Goal: Communication & Community: Share content

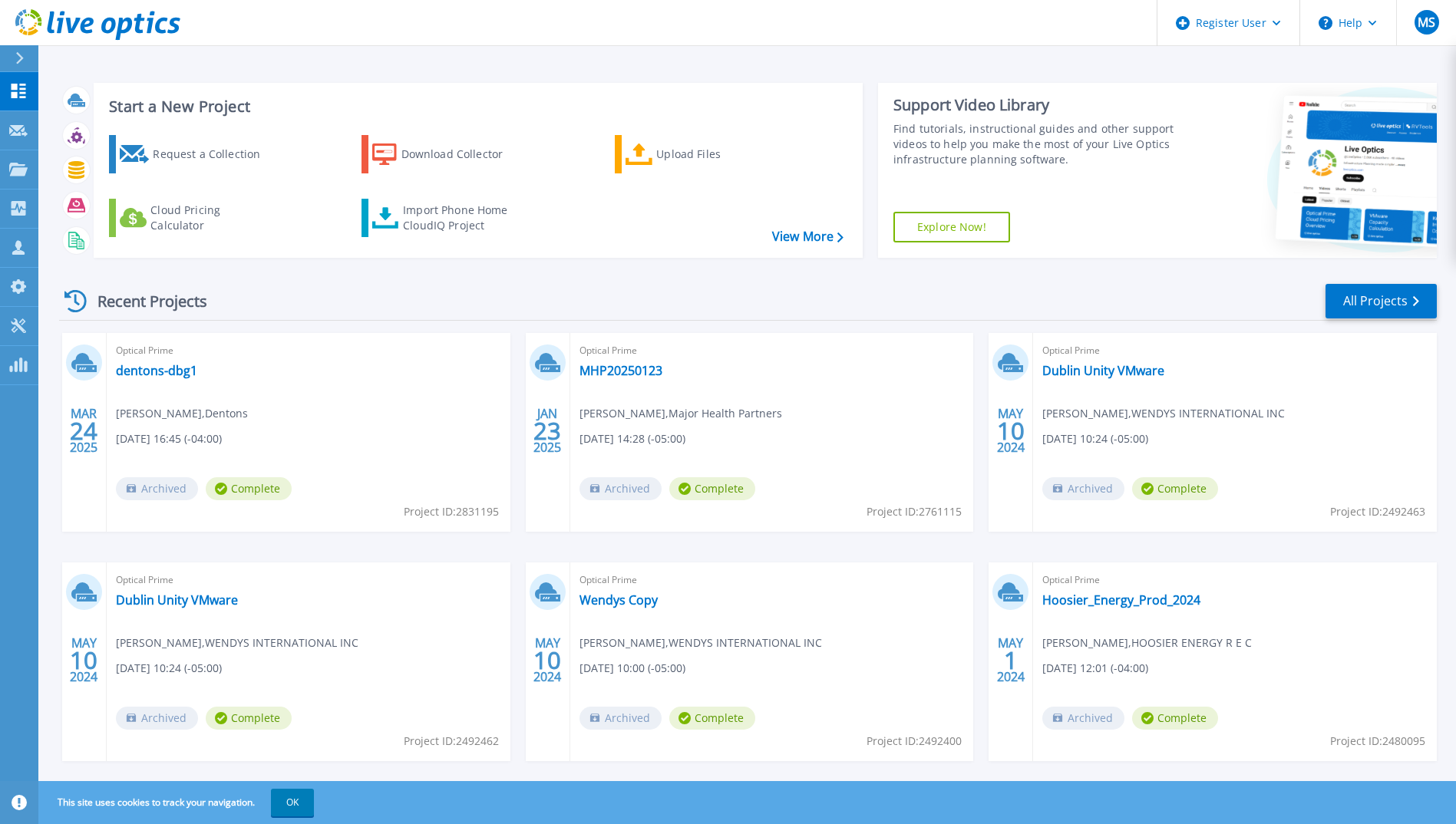
scroll to position [26, 0]
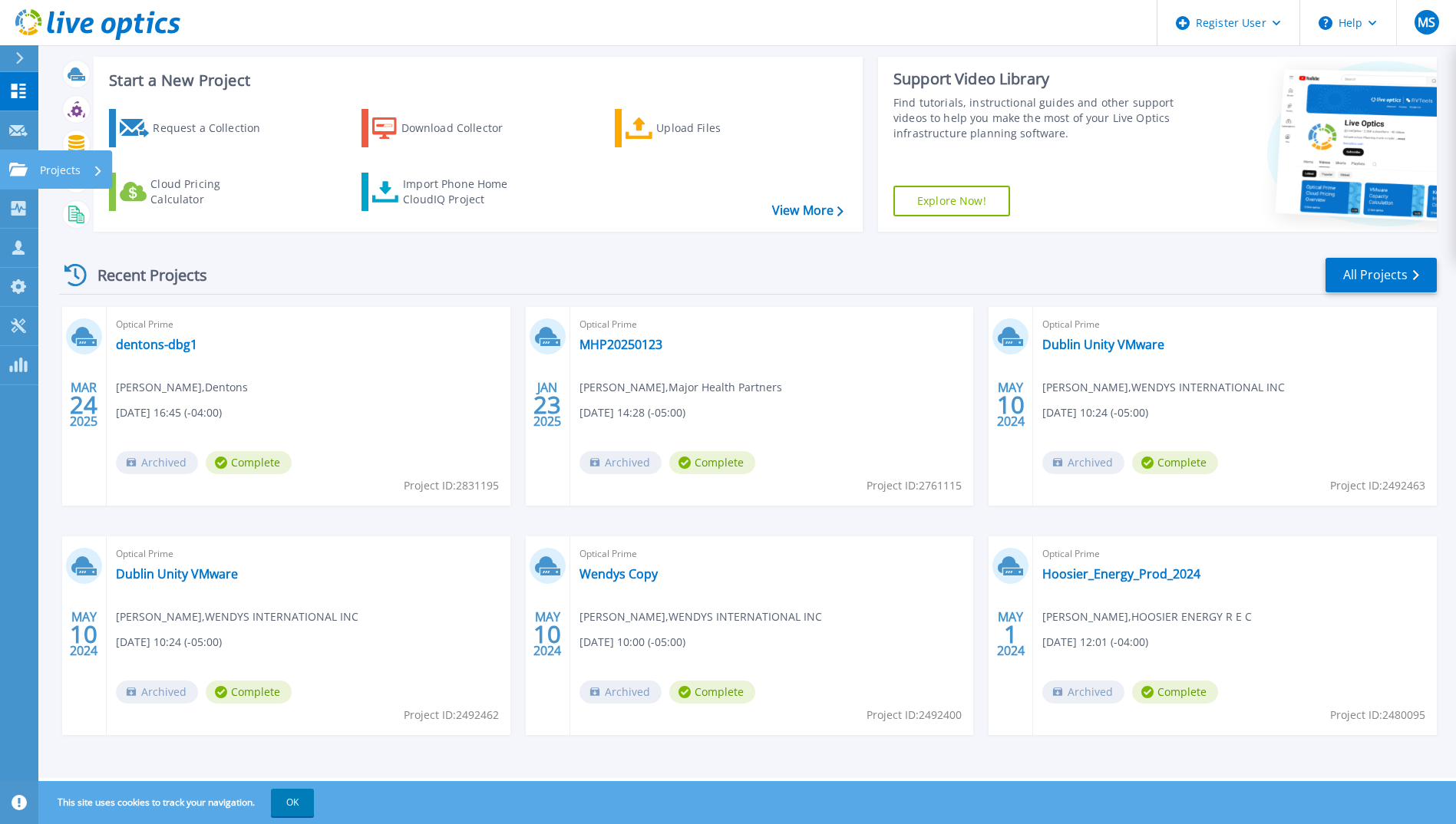
click at [17, 178] on link "Projects Projects" at bounding box center [19, 170] width 38 height 39
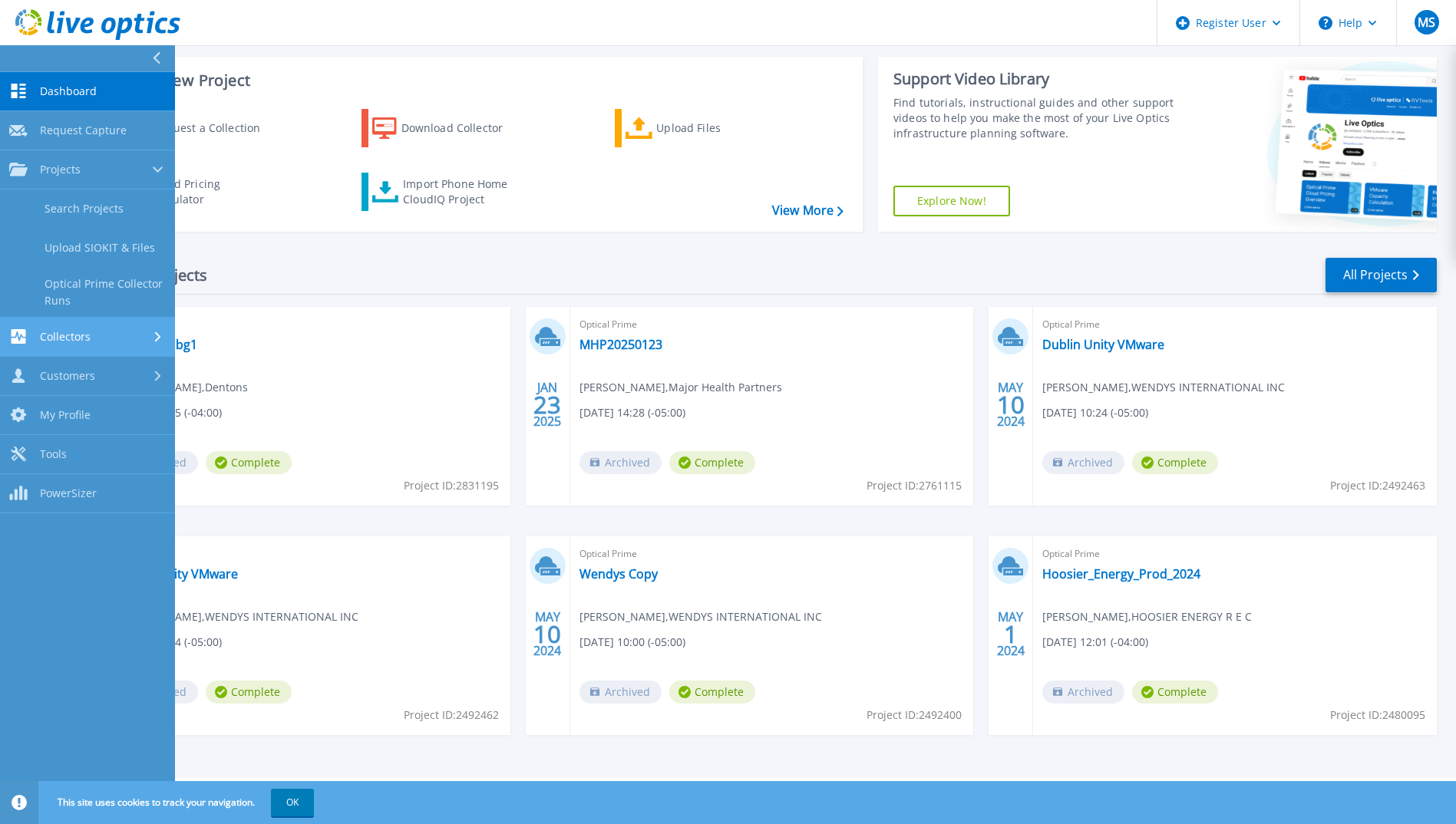
click at [61, 329] on link "Collectors Collectors" at bounding box center [87, 337] width 175 height 39
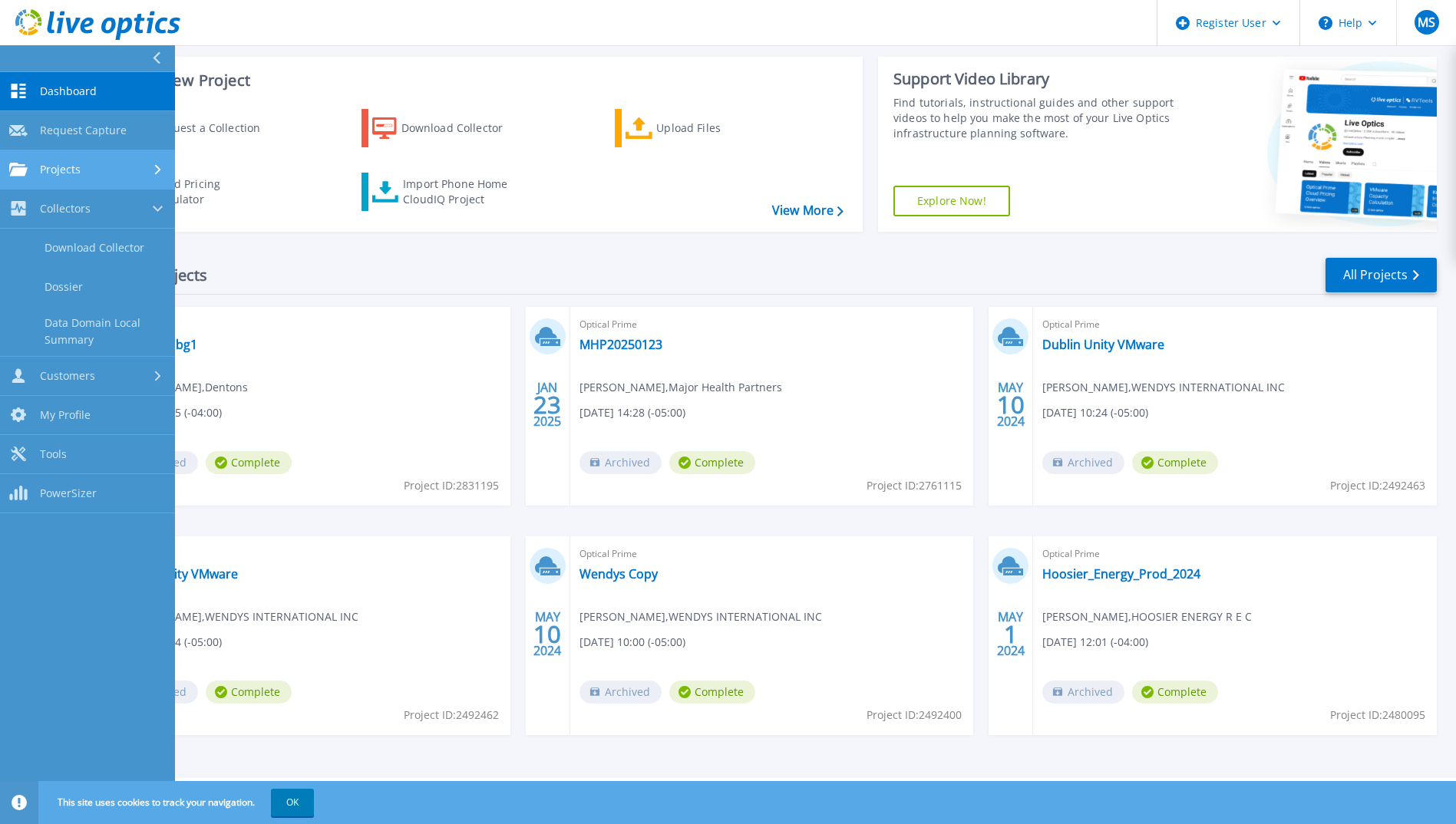
click at [57, 175] on span "Projects" at bounding box center [60, 169] width 40 height 14
click at [54, 213] on link "Search Projects" at bounding box center [87, 209] width 175 height 39
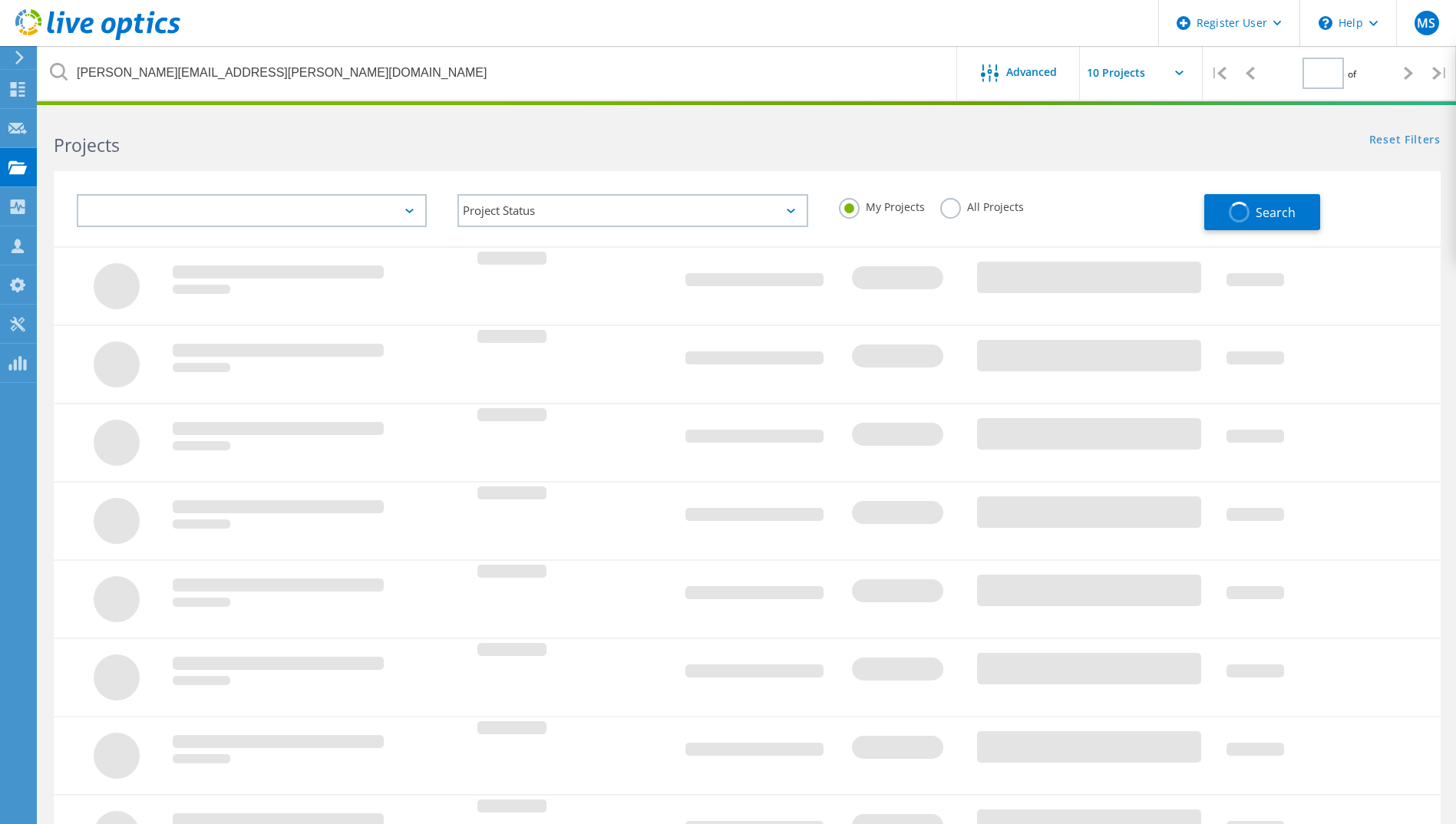
type input "1"
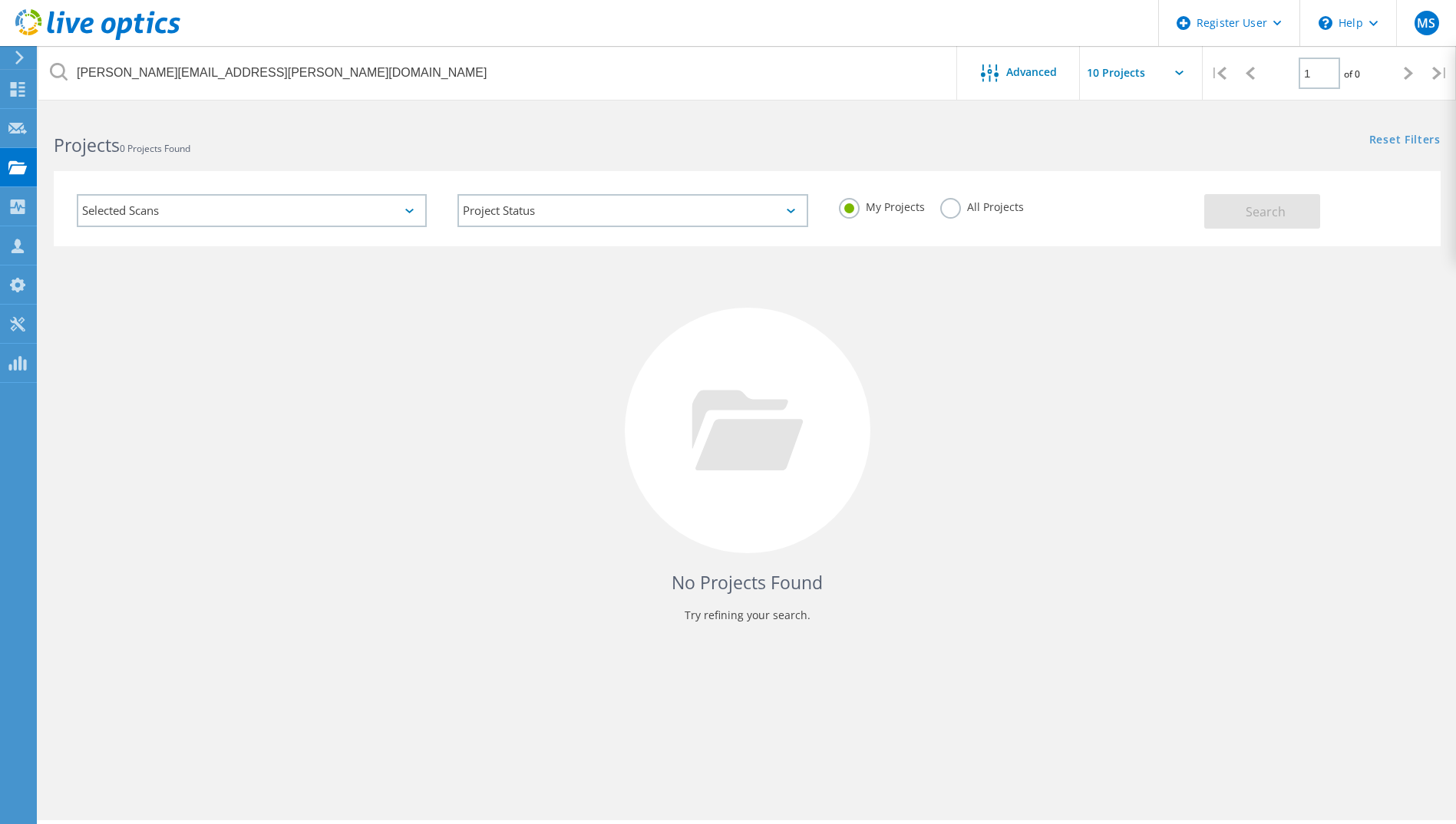
click at [953, 212] on label "All Projects" at bounding box center [982, 205] width 84 height 15
click at [0, 0] on input "All Projects" at bounding box center [0, 0] width 0 height 0
click at [1227, 220] on button "Search" at bounding box center [1262, 211] width 116 height 34
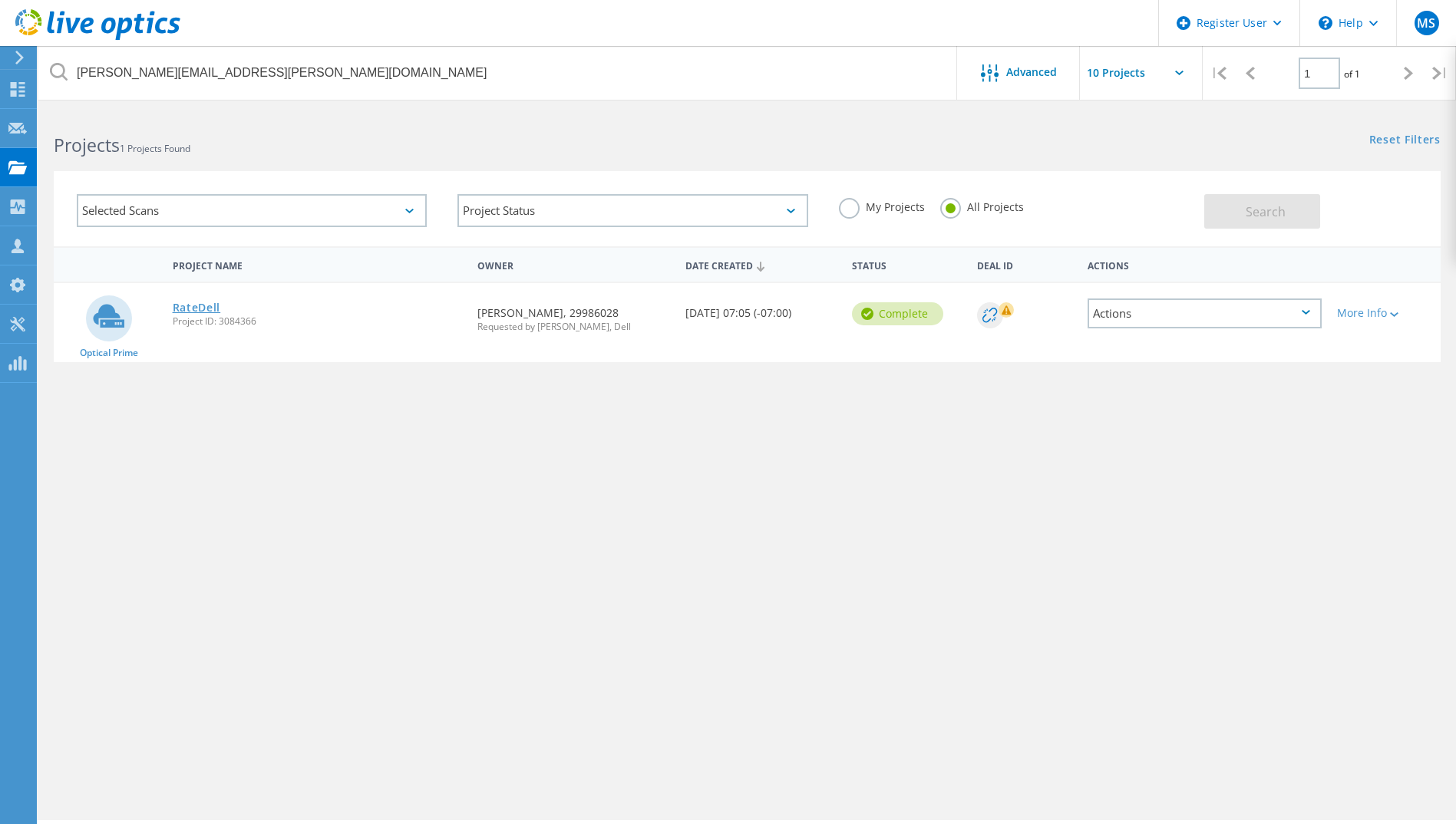
click at [206, 311] on link "RateDell" at bounding box center [197, 308] width 48 height 11
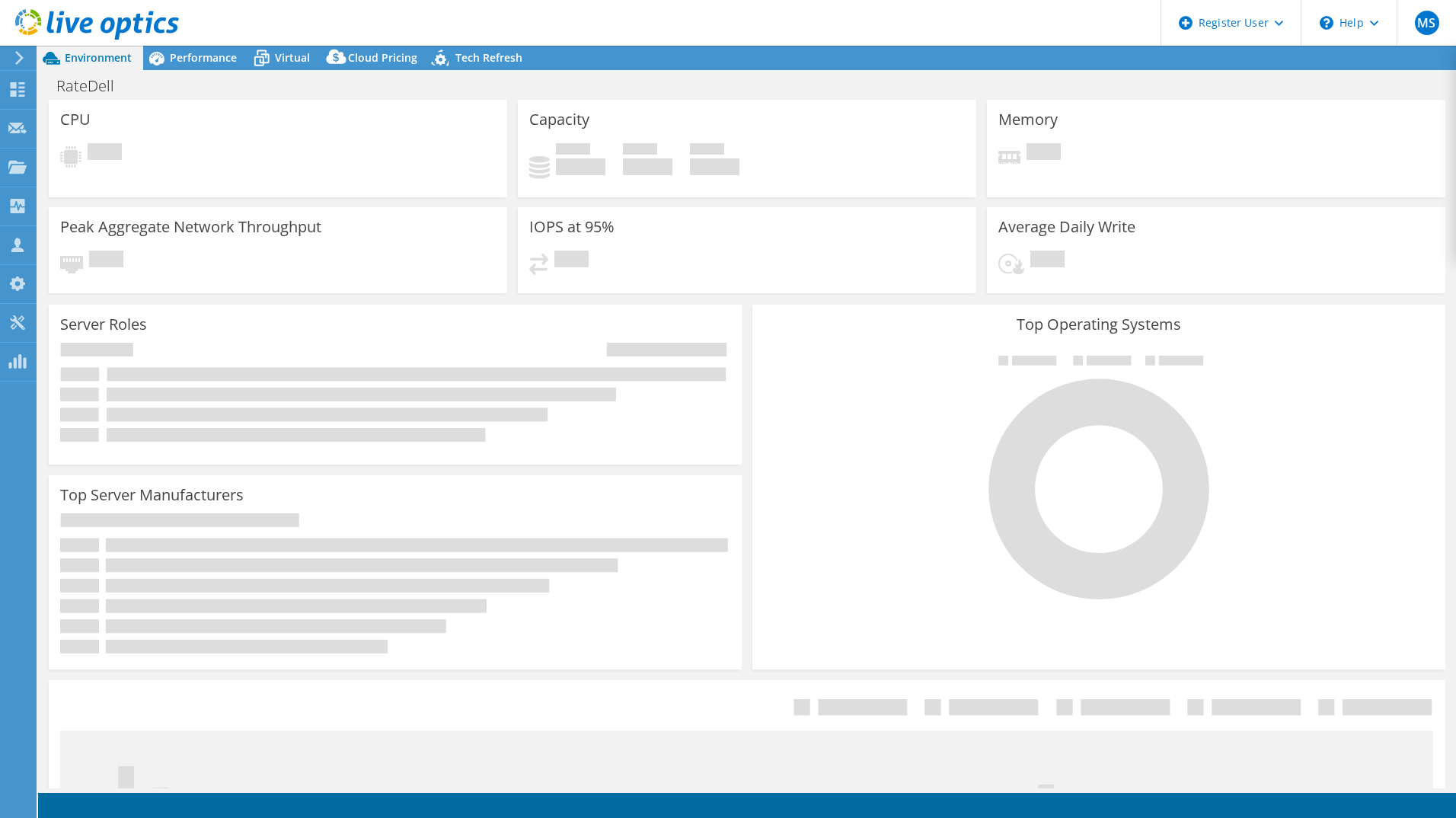
select select "USD"
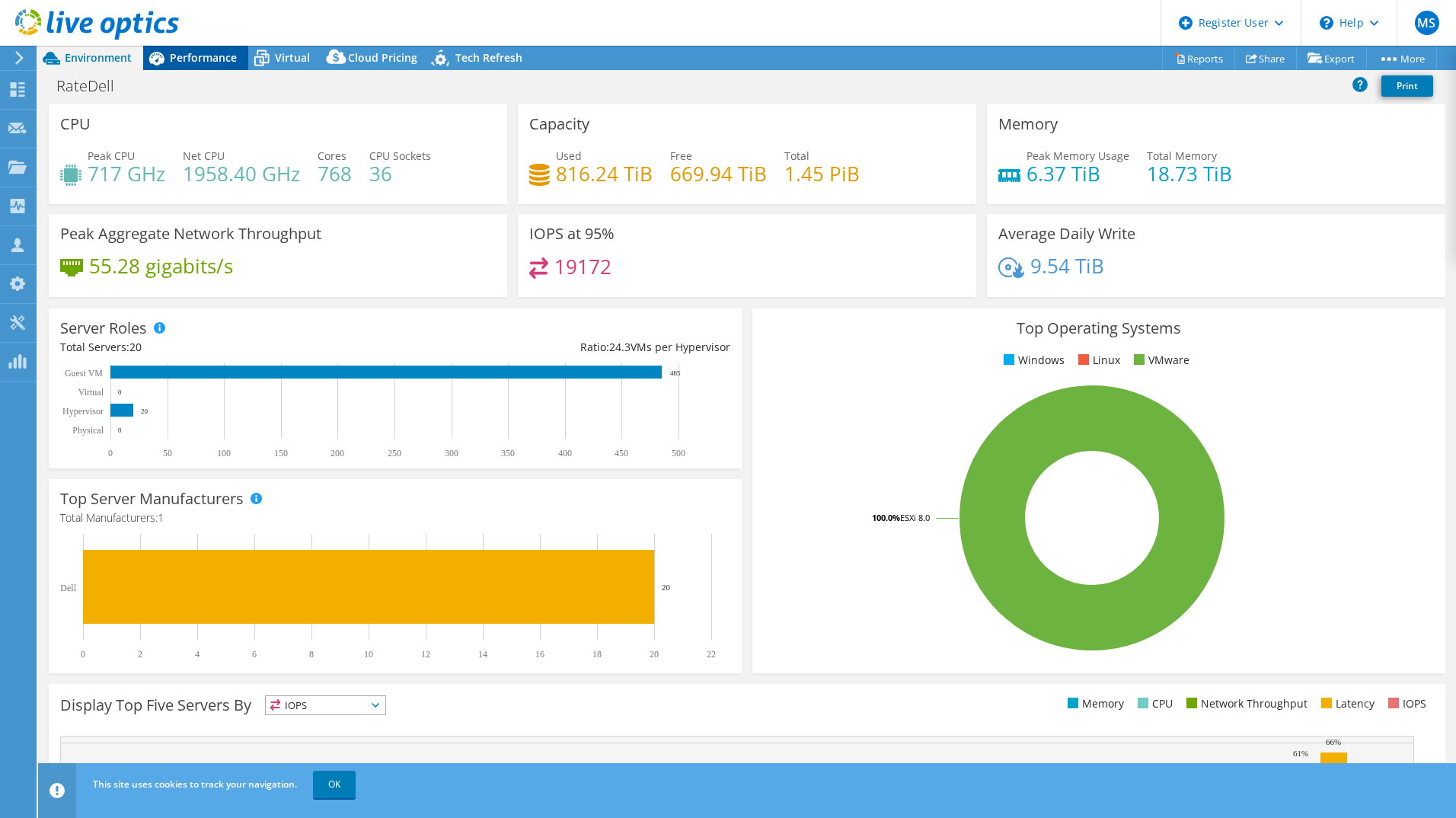
click at [220, 51] on span "Performance" at bounding box center [203, 57] width 67 height 15
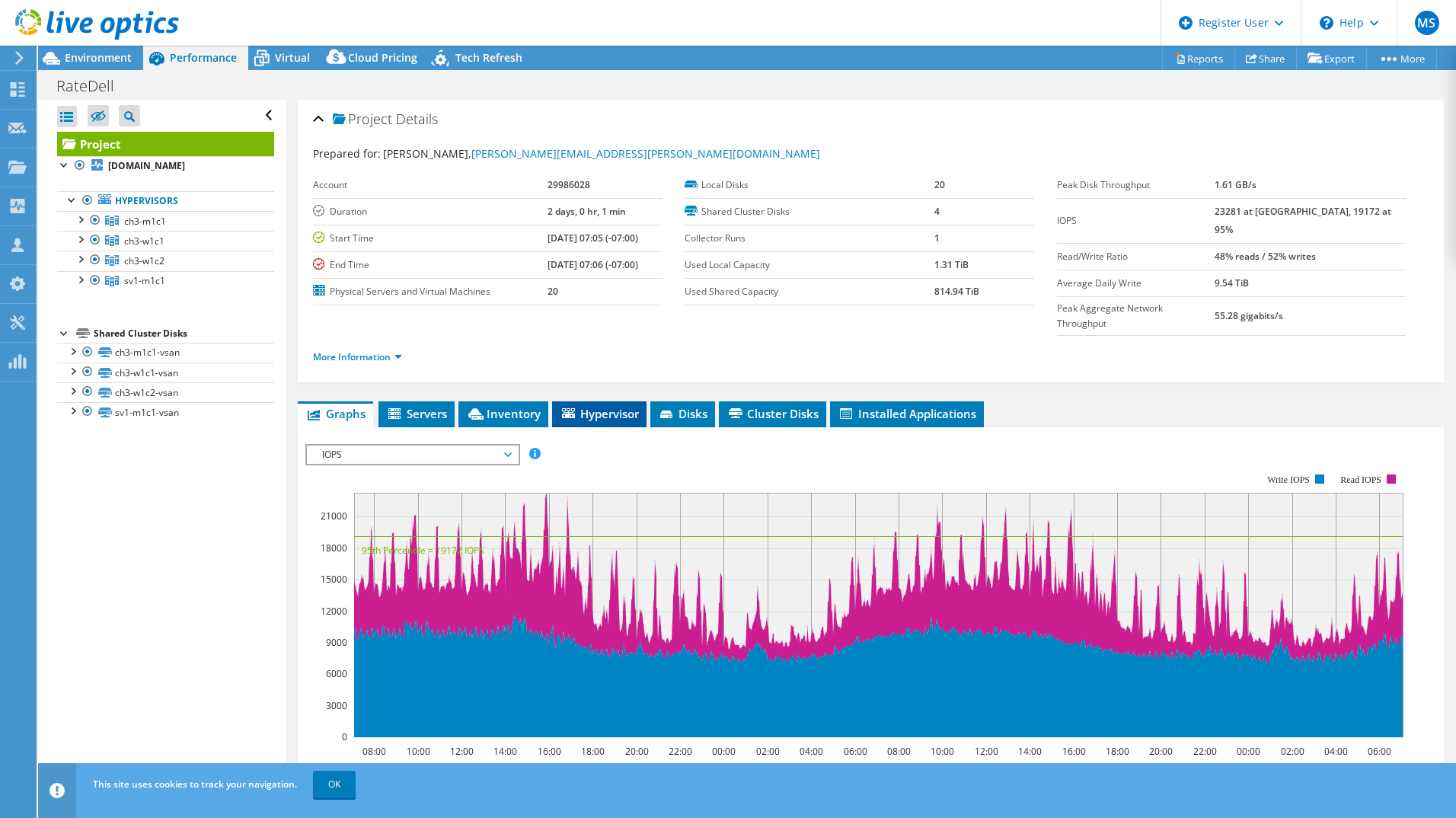
click at [571, 409] on icon at bounding box center [568, 413] width 13 height 10
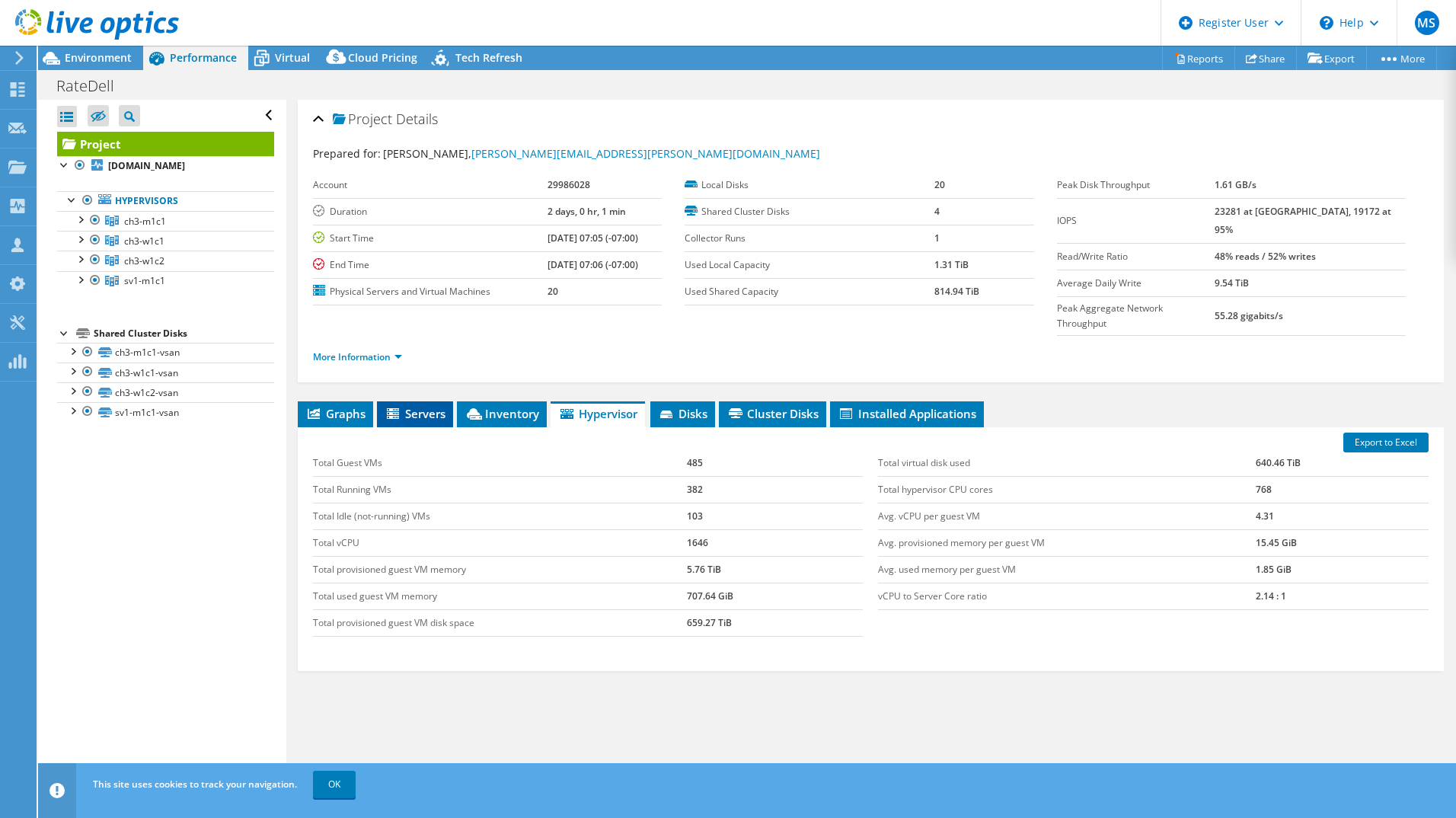
click at [428, 406] on span "Servers" at bounding box center [415, 414] width 61 height 15
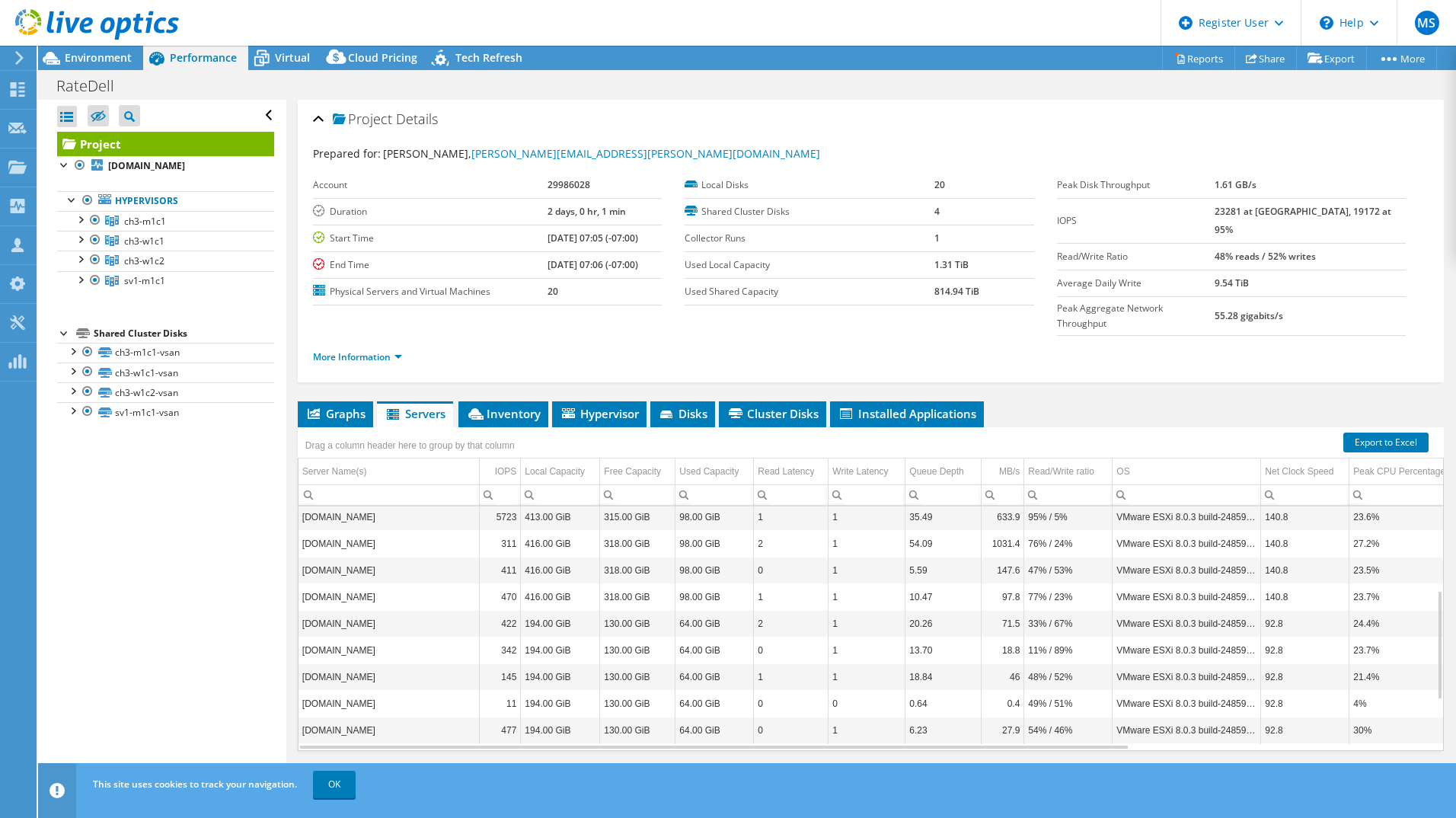
scroll to position [295, 0]
click at [112, 63] on span "Environment" at bounding box center [98, 57] width 67 height 15
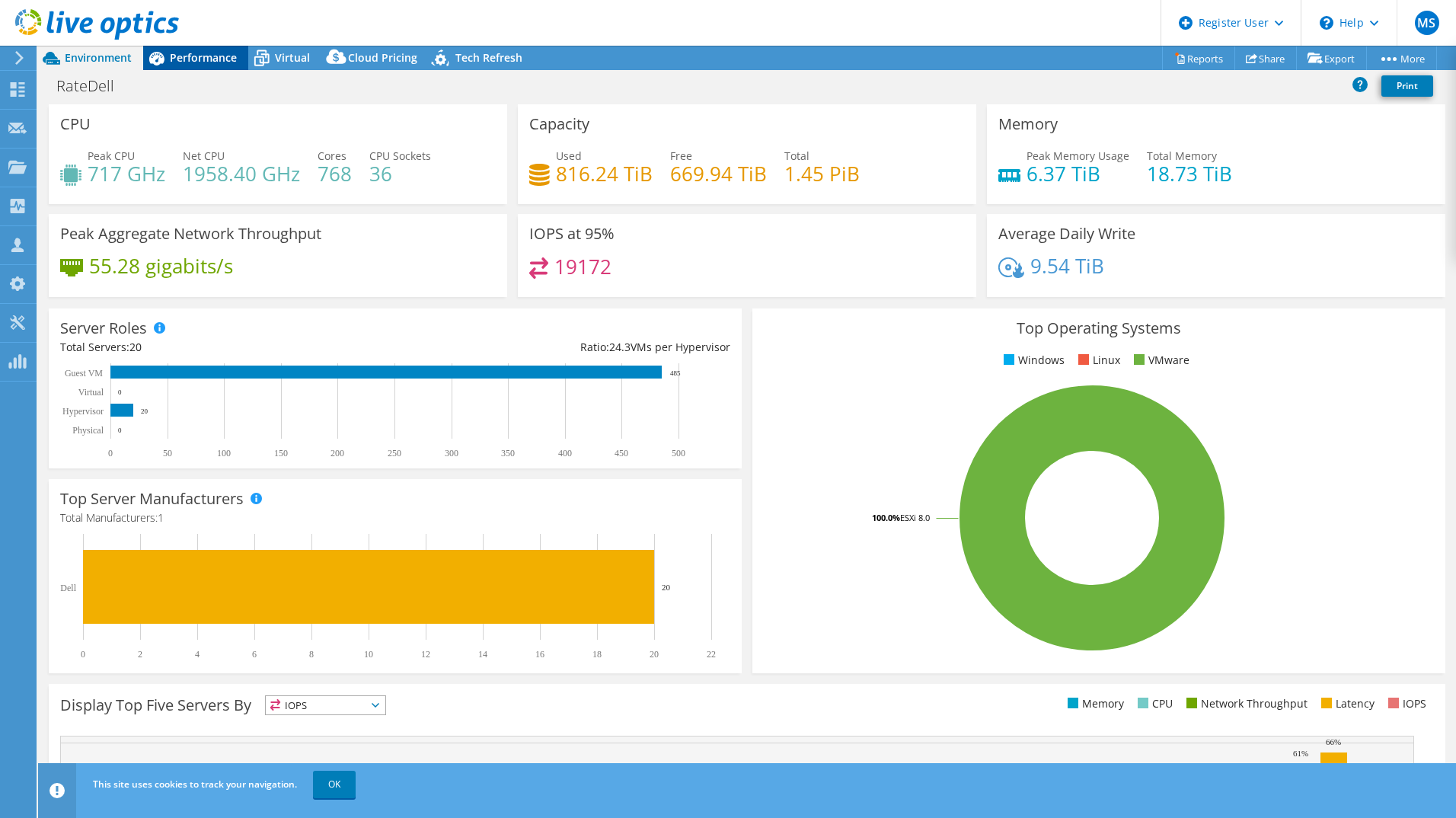
click at [190, 67] on div "Performance" at bounding box center [196, 58] width 105 height 25
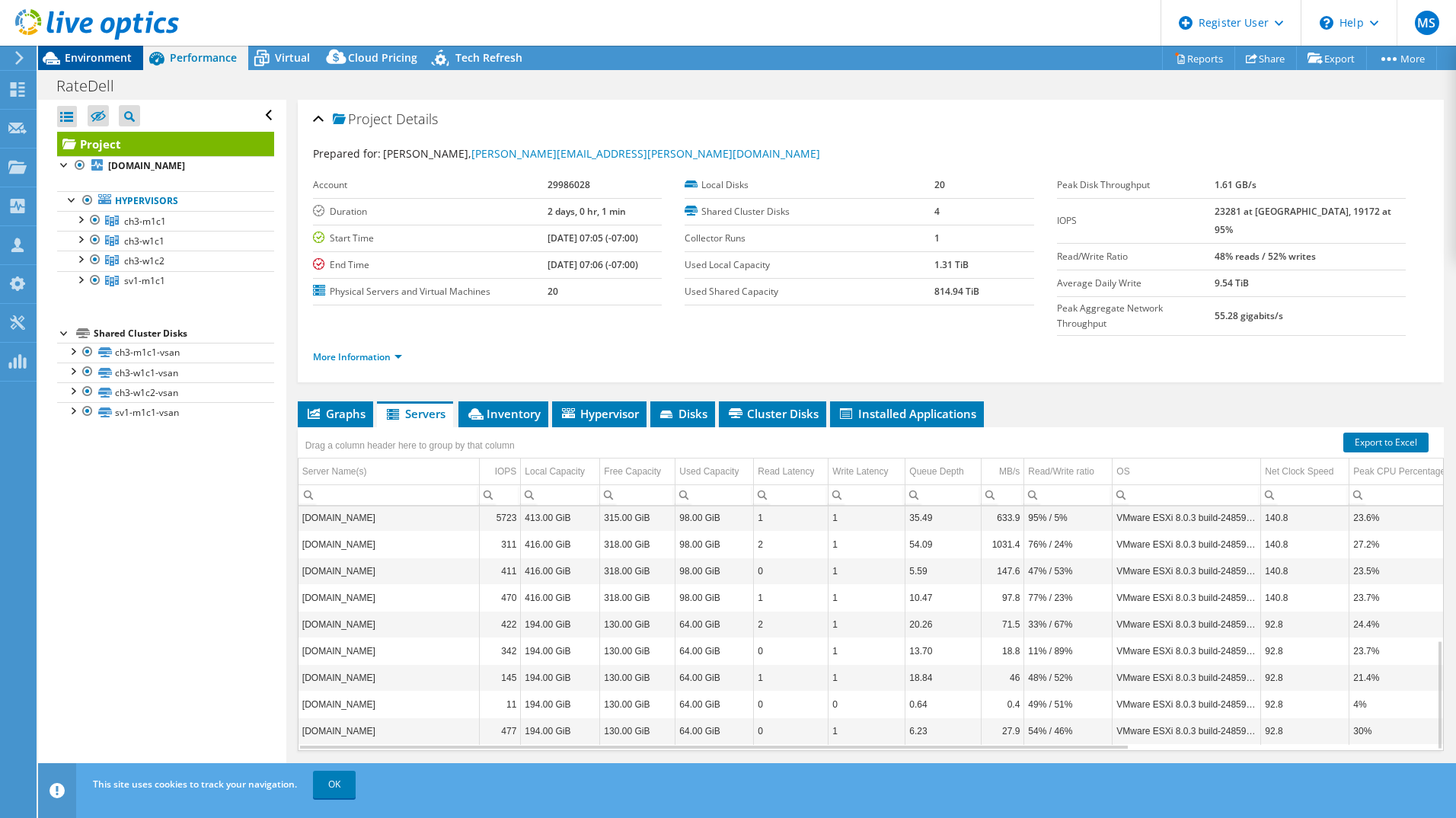
click at [107, 51] on span "Environment" at bounding box center [98, 57] width 67 height 15
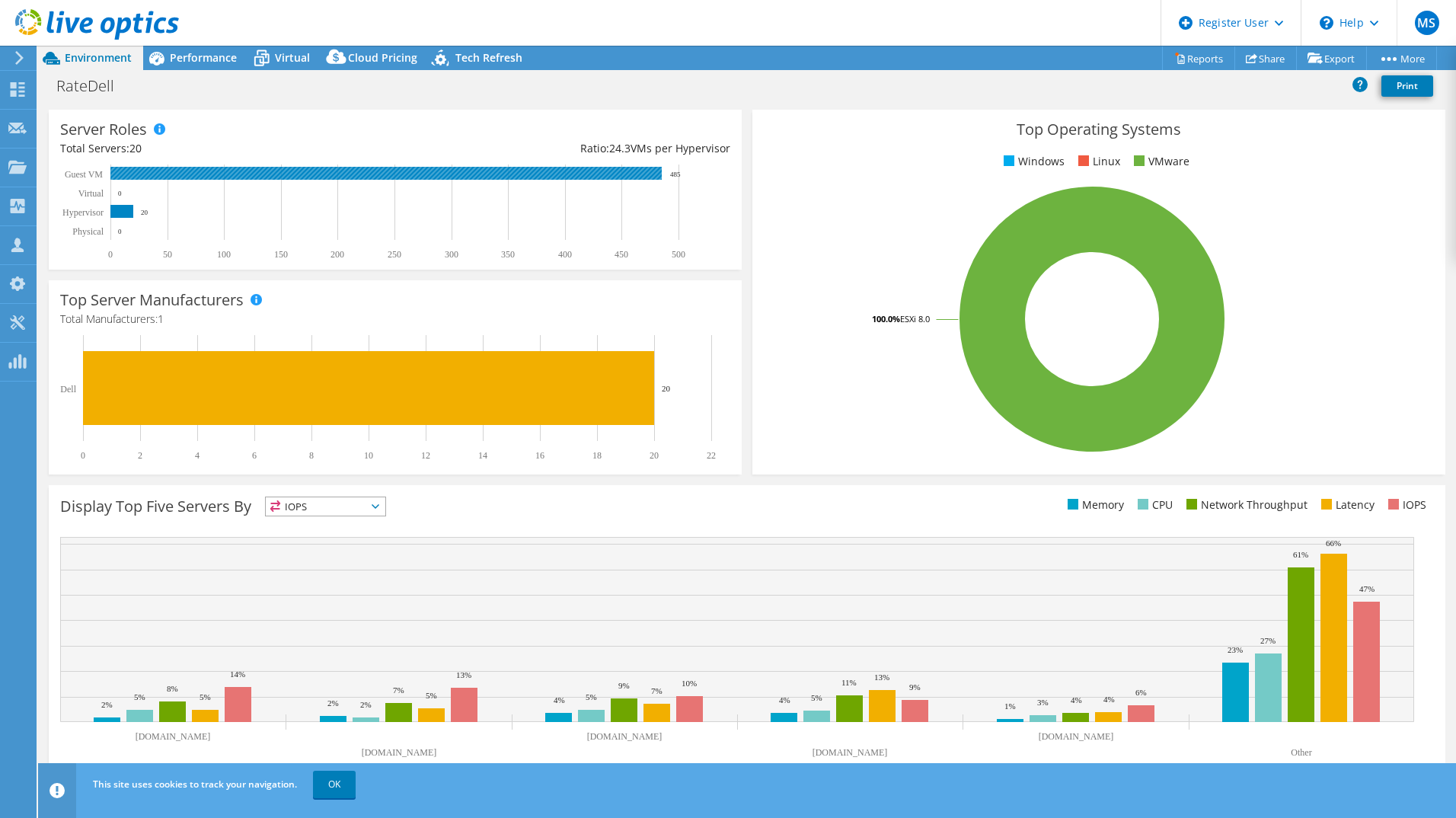
scroll to position [198, 0]
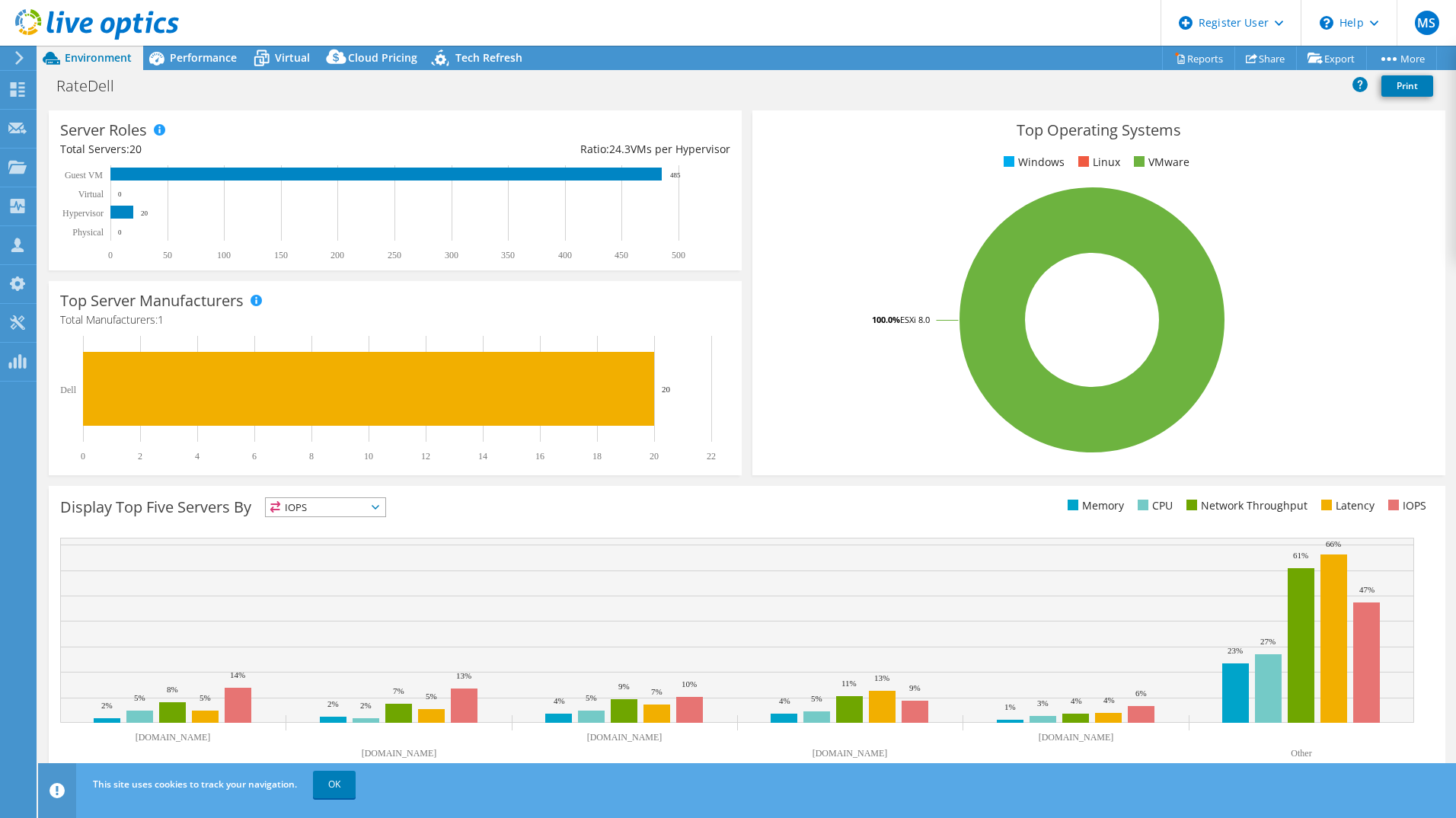
click at [1292, 748] on text "Other" at bounding box center [1301, 753] width 21 height 11
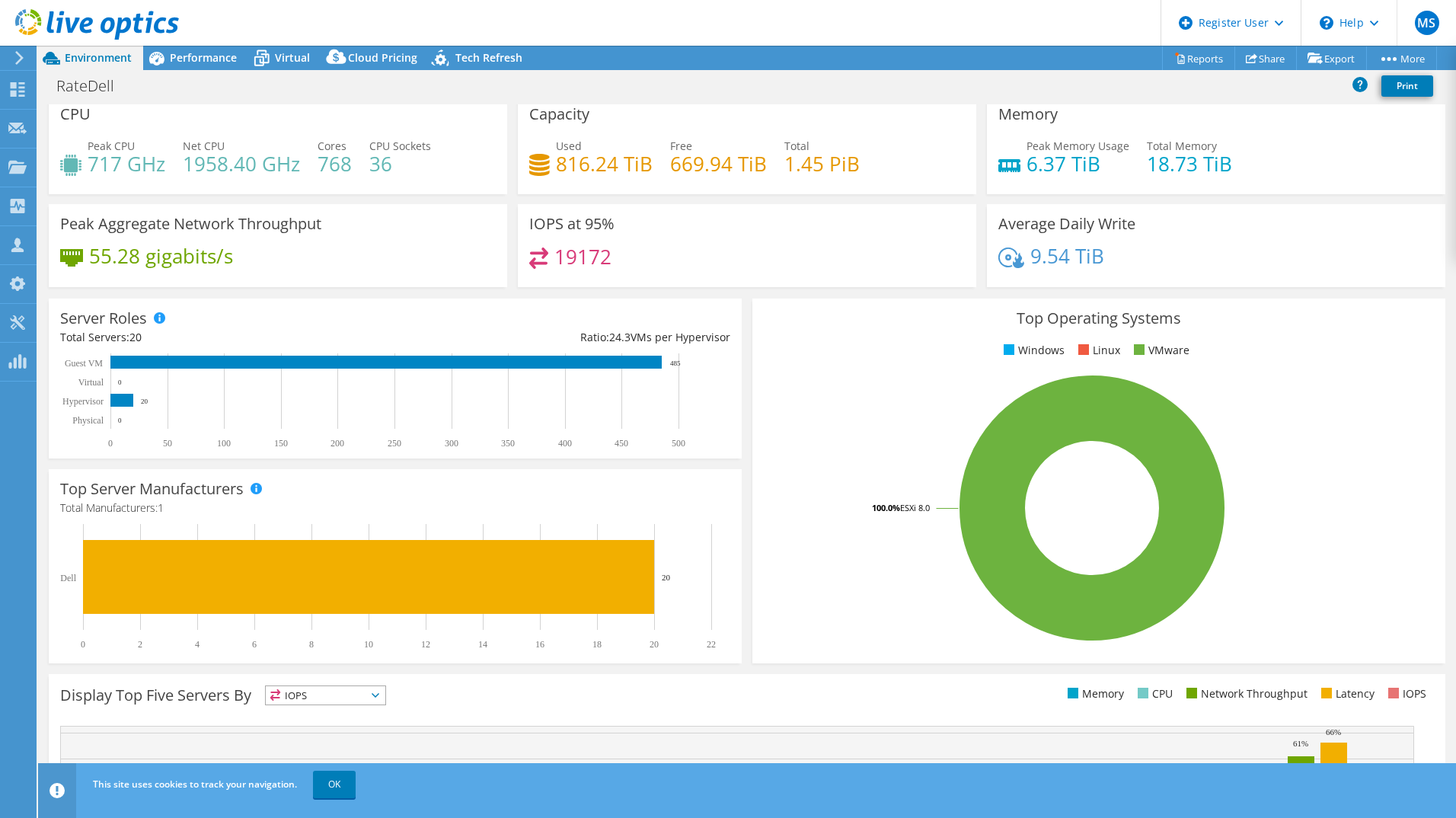
scroll to position [0, 0]
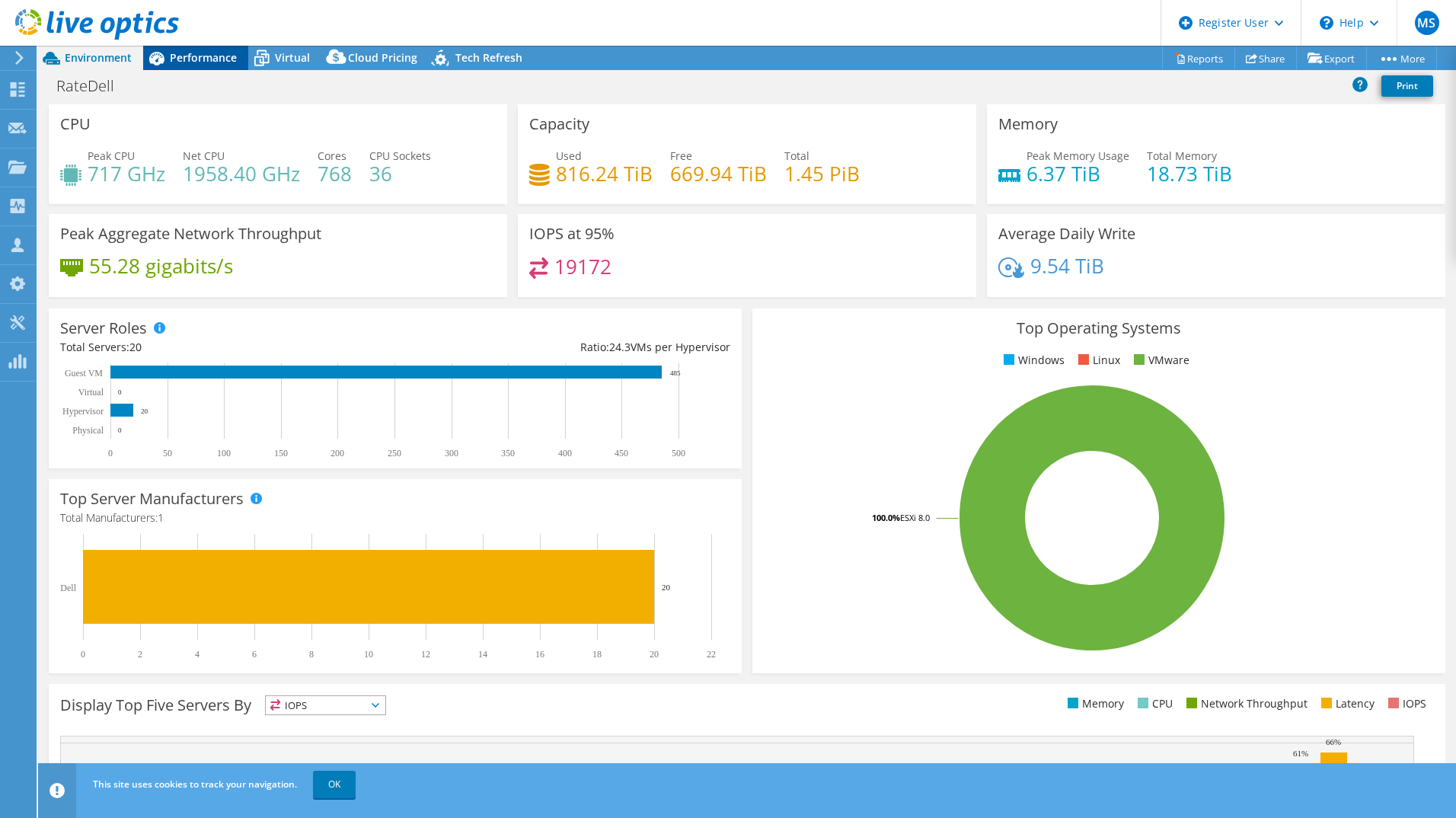
click at [218, 57] on span "Performance" at bounding box center [203, 57] width 67 height 15
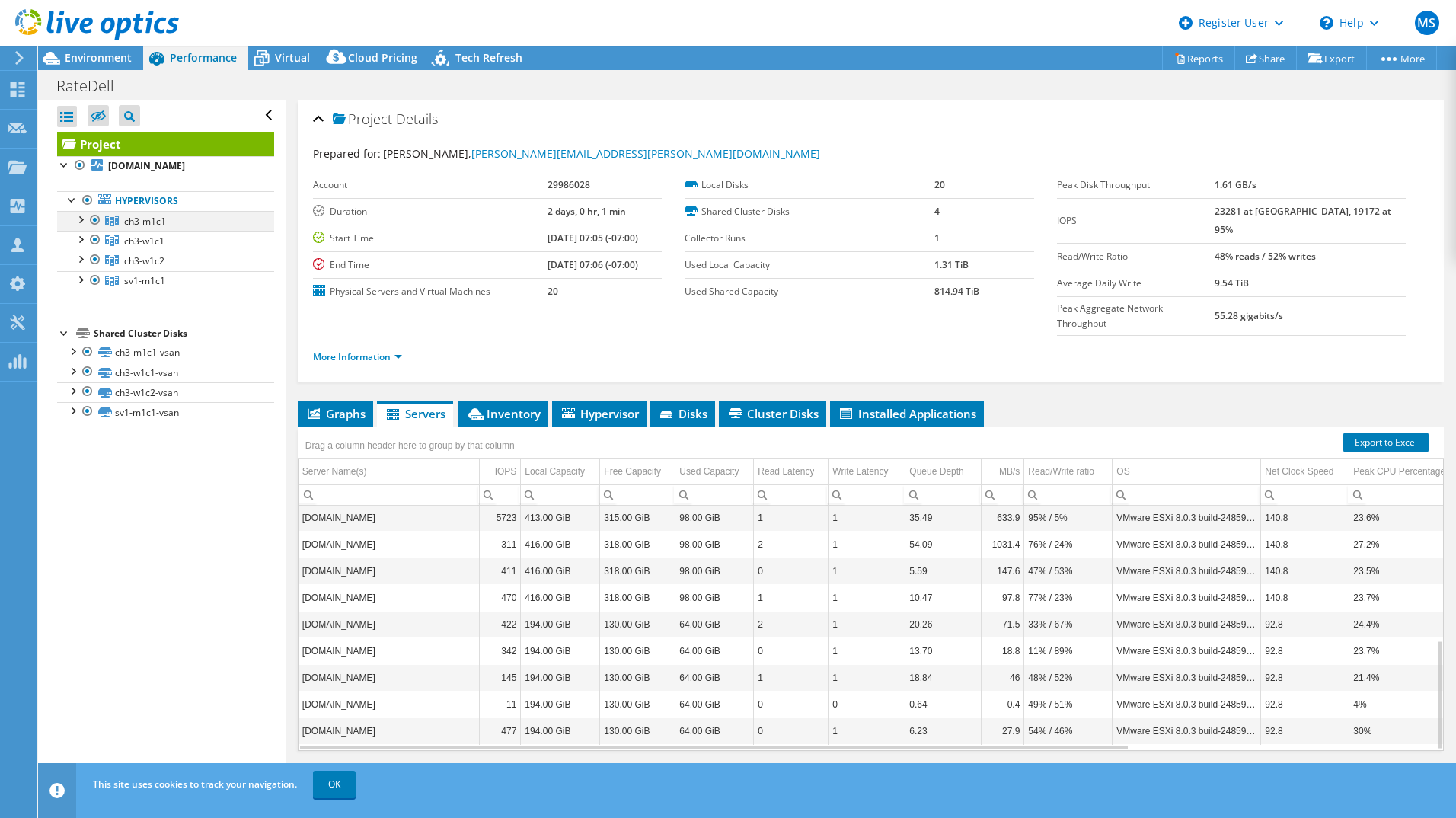
click at [82, 226] on div at bounding box center [80, 219] width 15 height 15
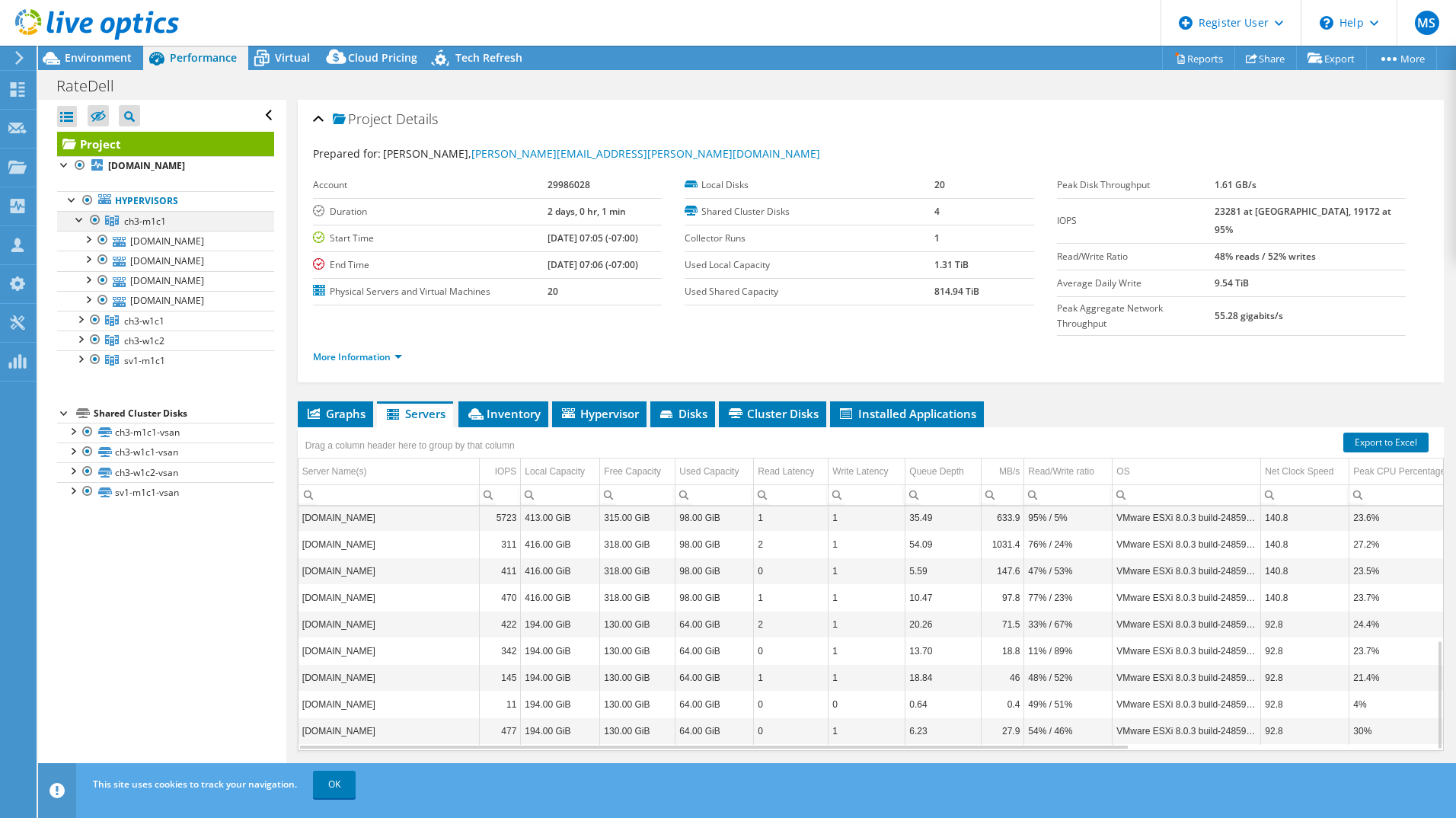
click at [82, 226] on div at bounding box center [80, 219] width 15 height 15
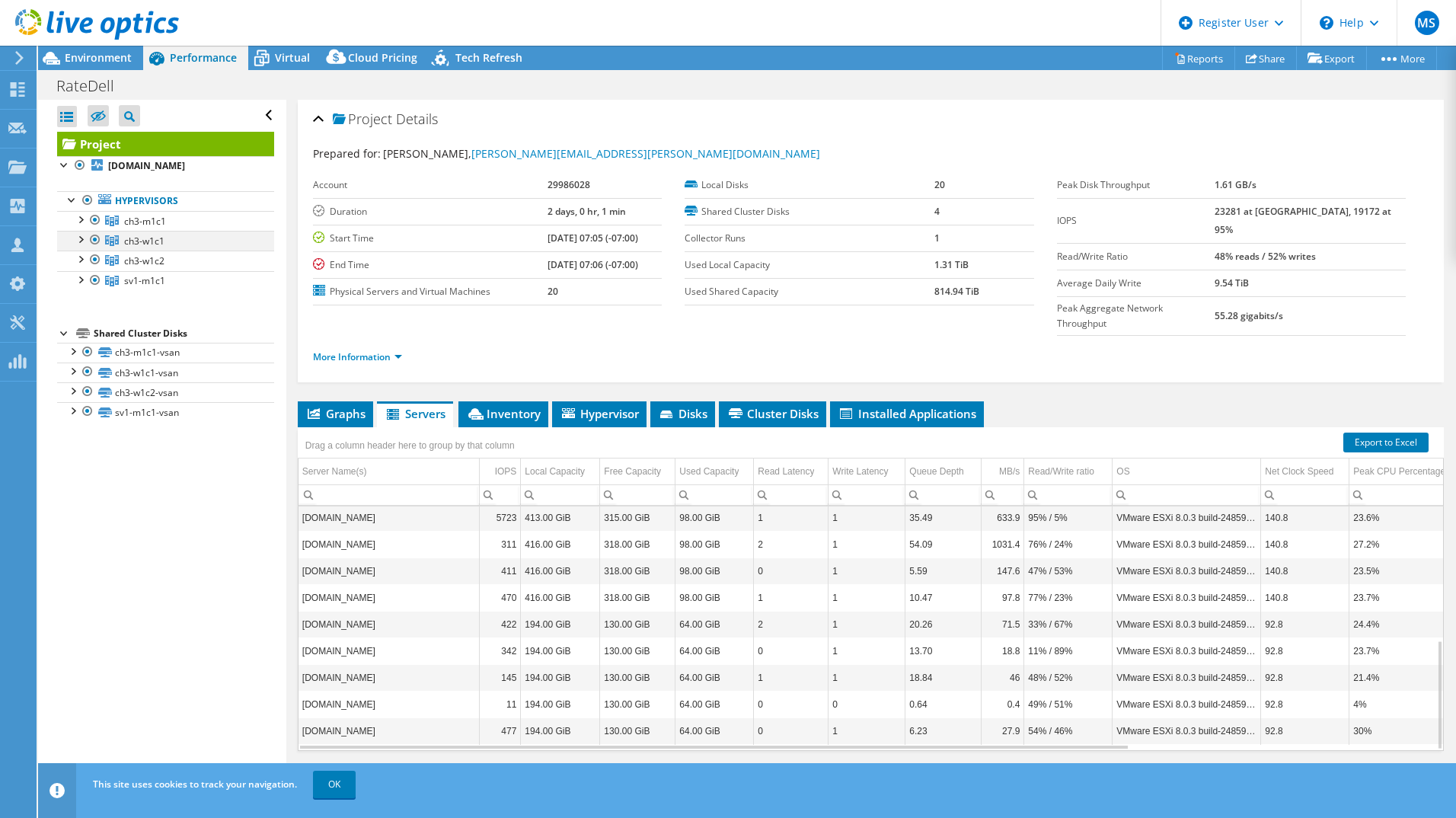
click at [82, 246] on div at bounding box center [80, 238] width 15 height 15
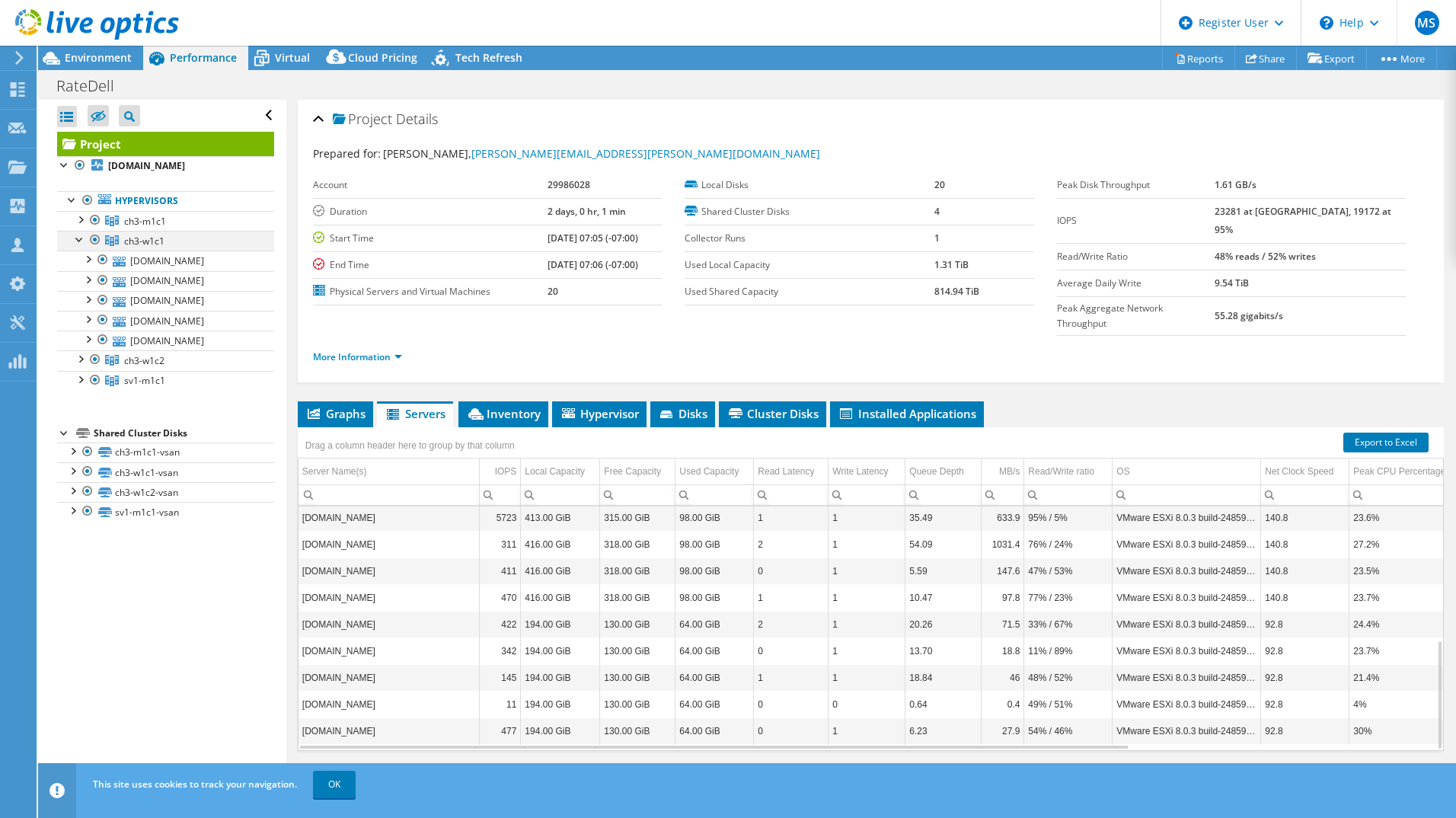
click at [82, 246] on div at bounding box center [80, 238] width 15 height 15
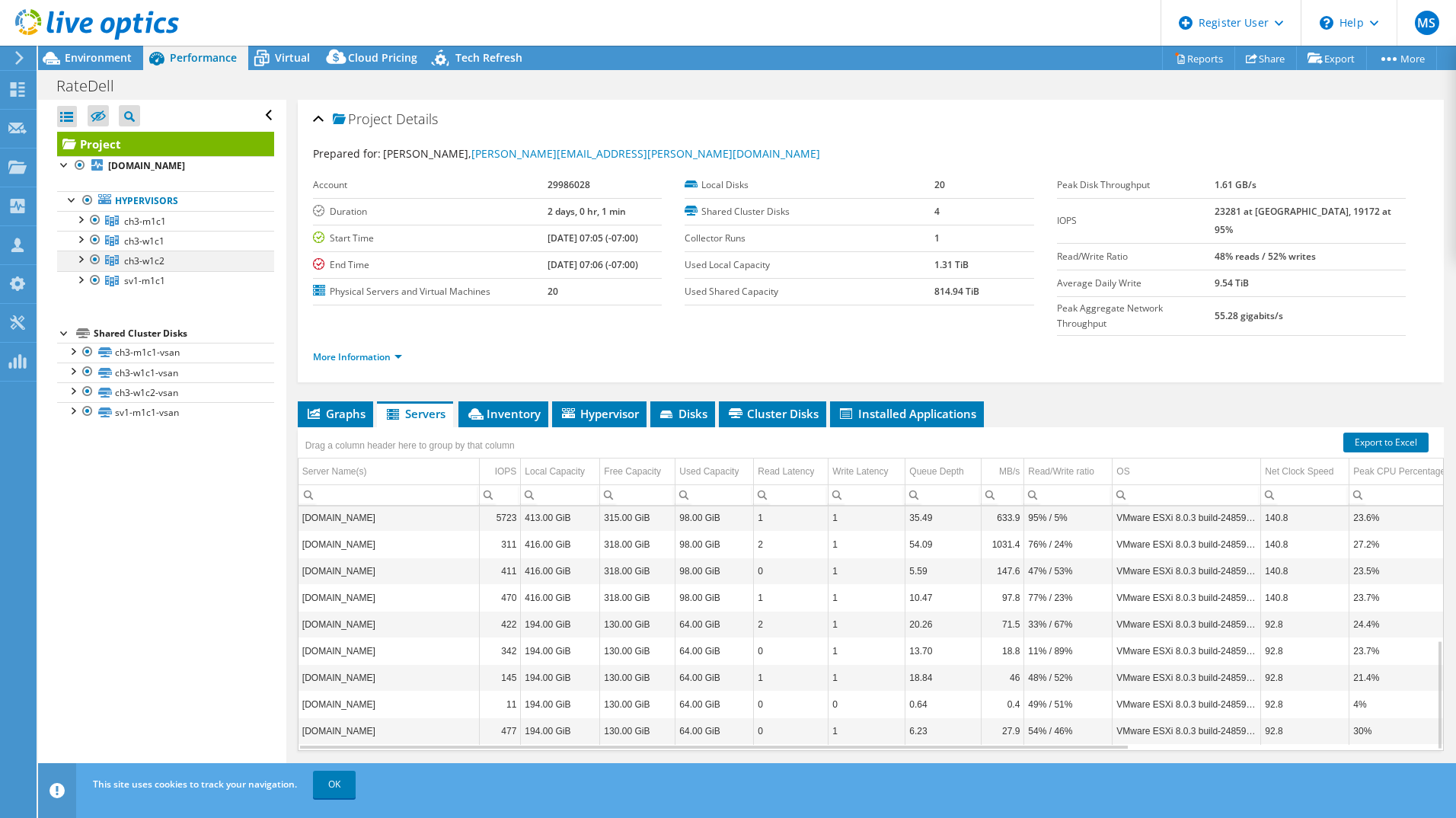
click at [82, 266] on div at bounding box center [80, 258] width 15 height 15
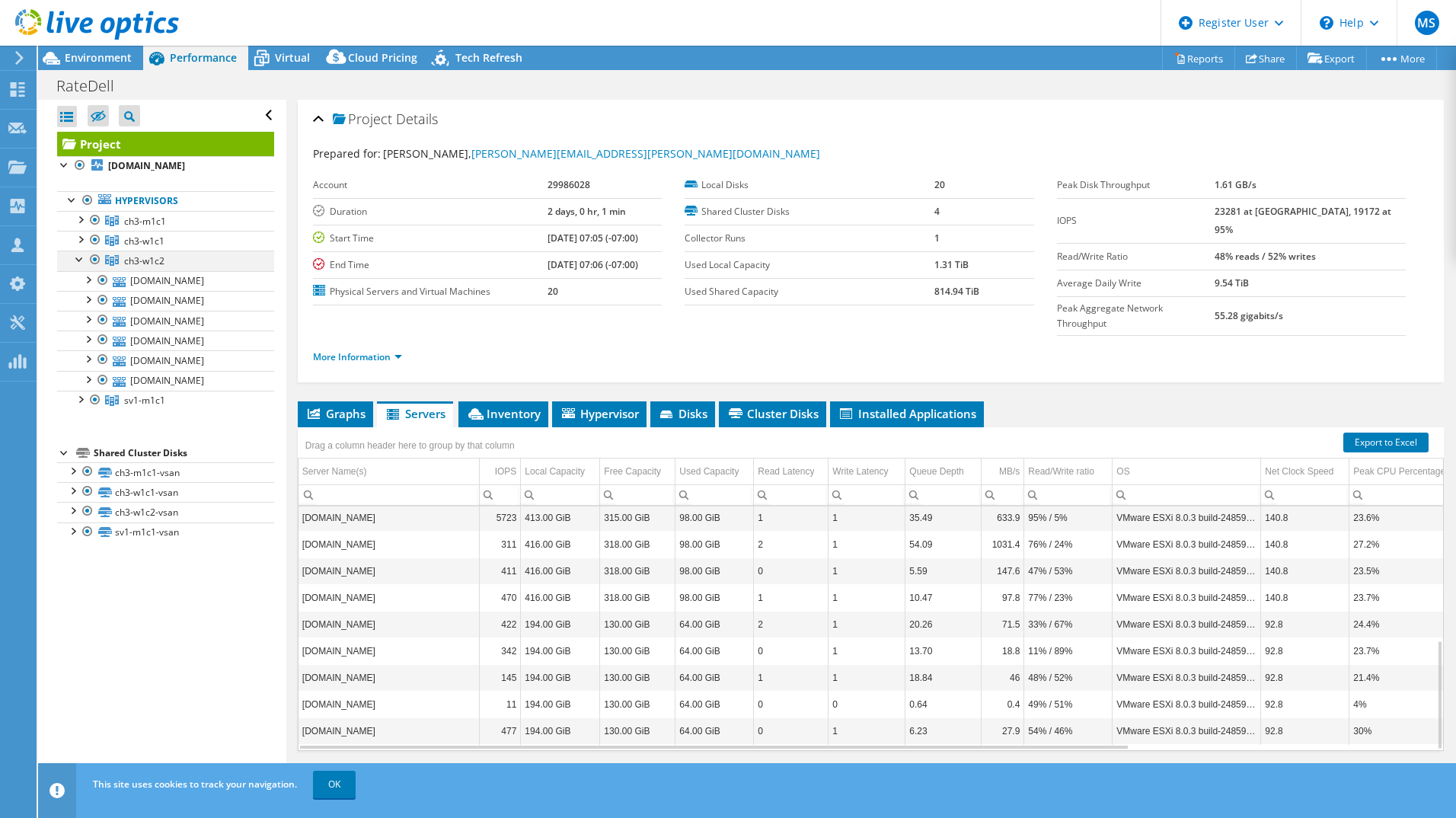
click at [82, 266] on div at bounding box center [80, 258] width 15 height 15
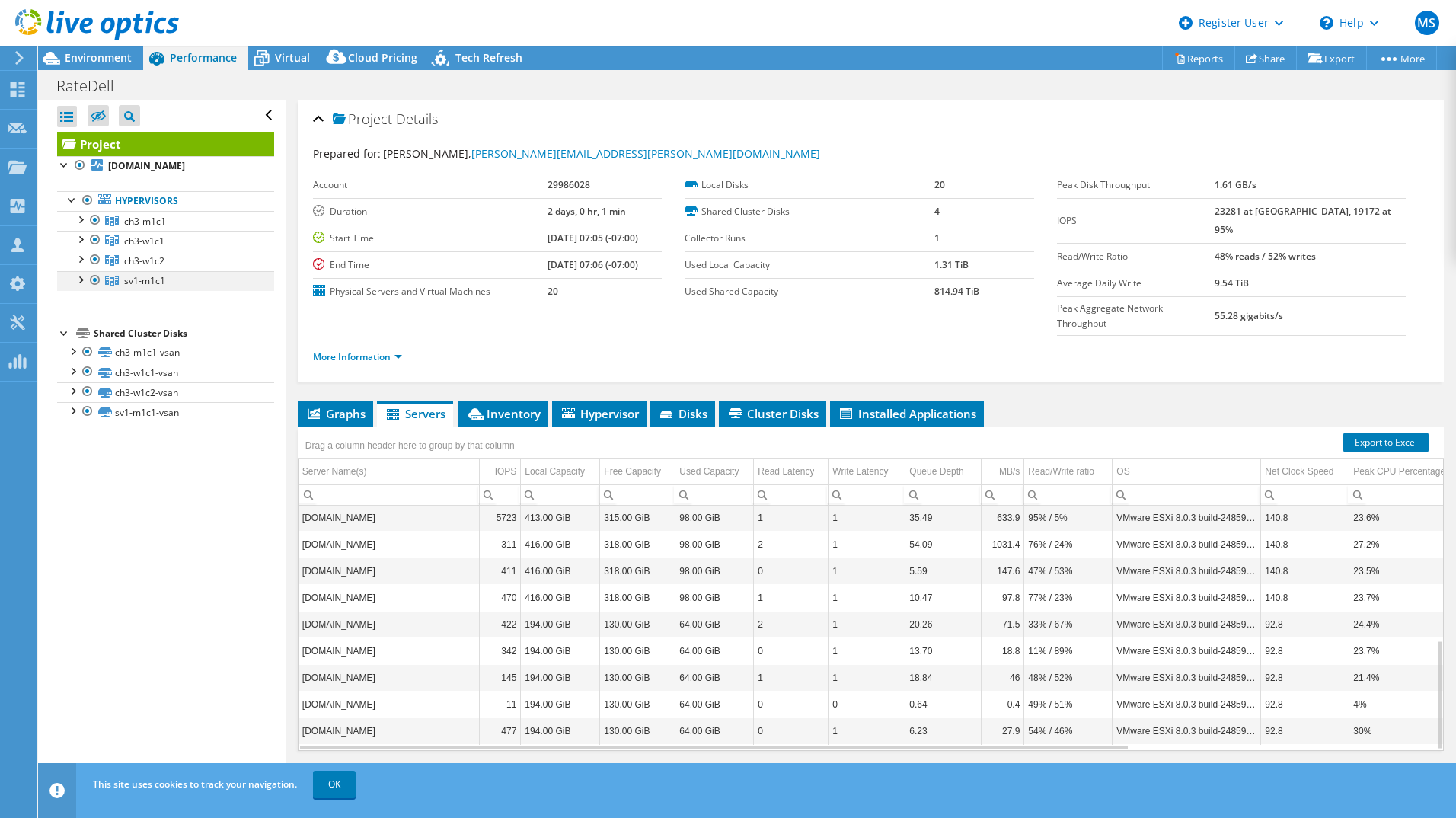
click at [79, 287] on div at bounding box center [80, 279] width 15 height 15
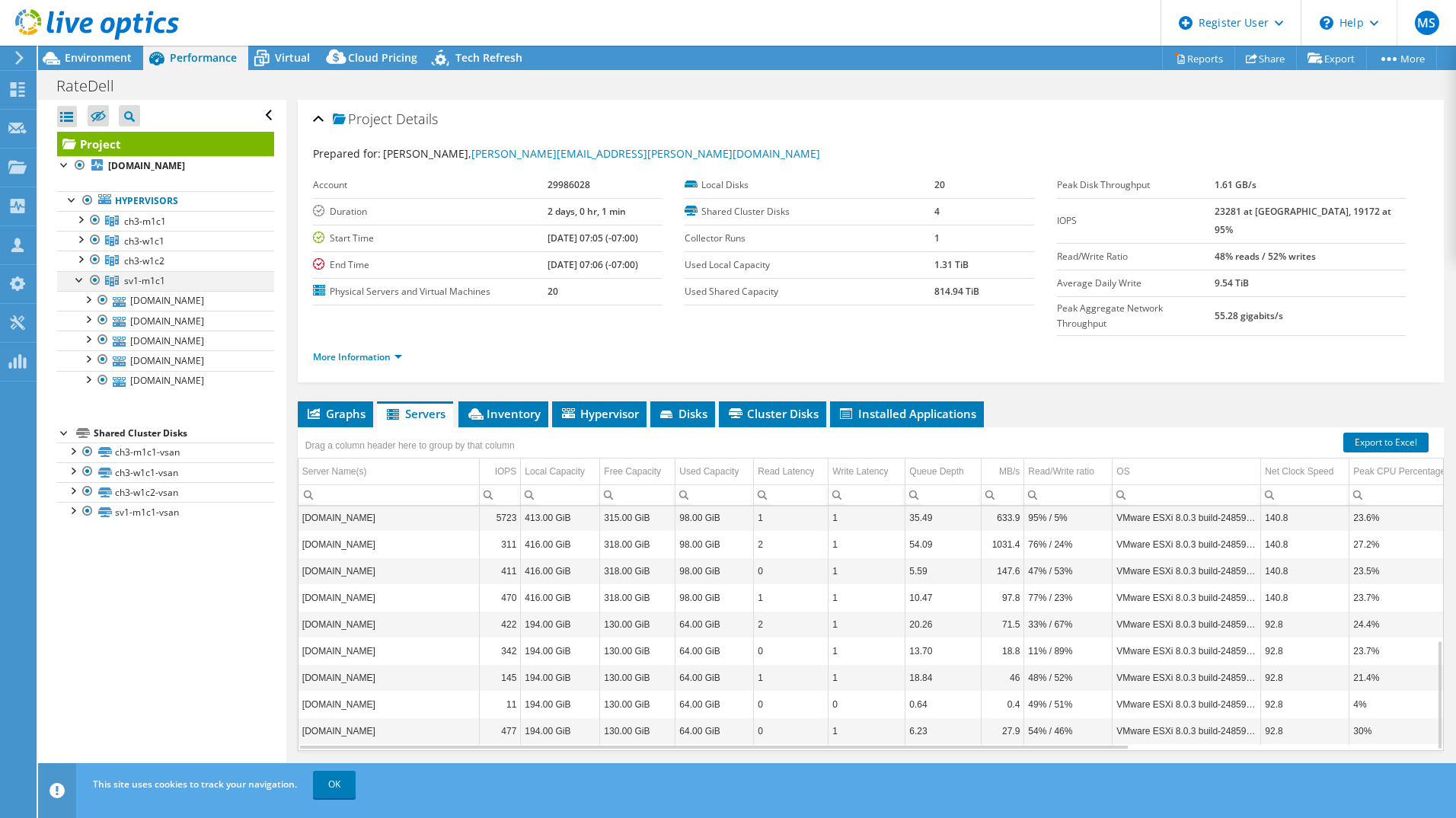
click at [79, 287] on div at bounding box center [80, 279] width 15 height 15
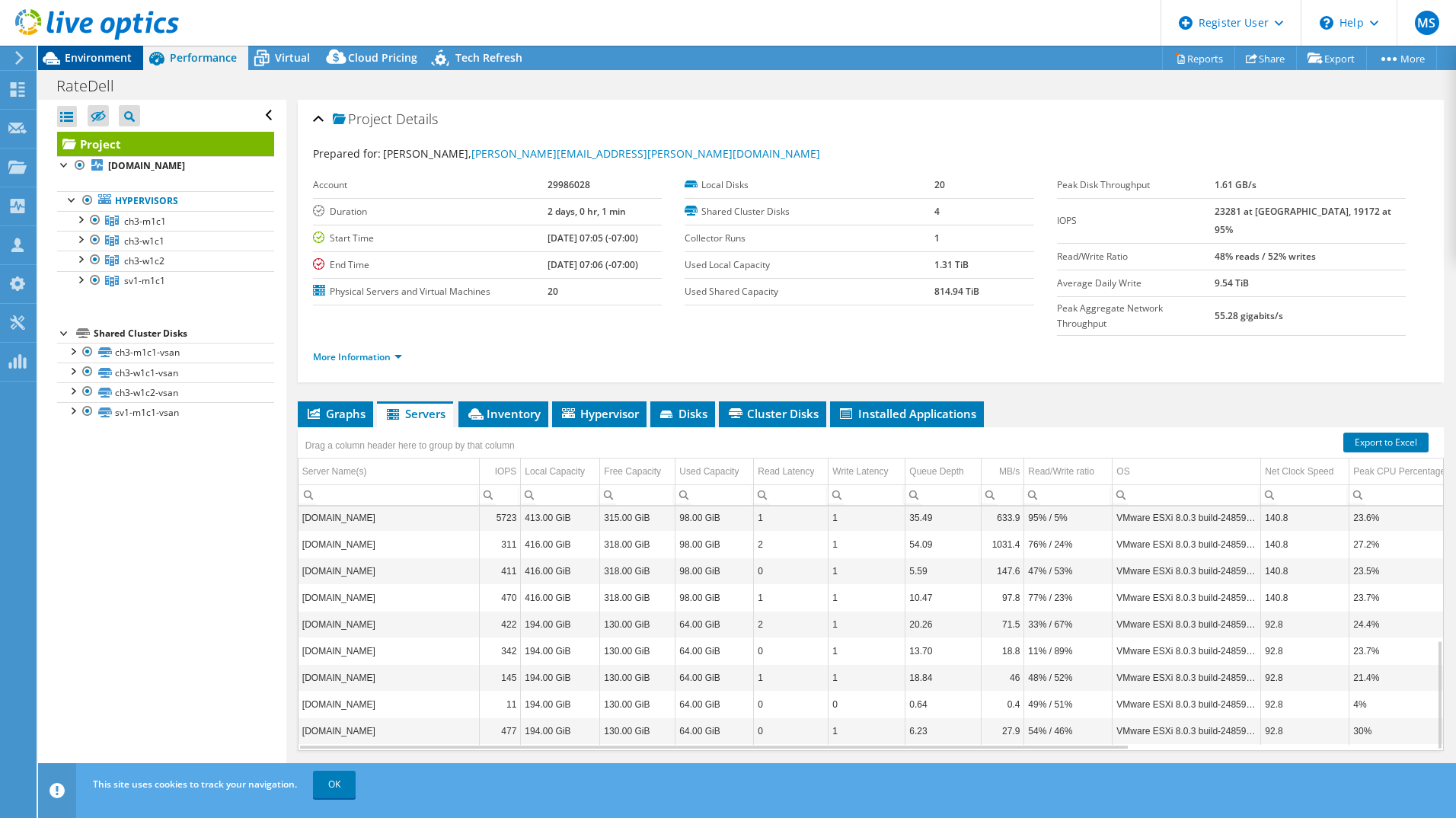
click at [78, 62] on span "Environment" at bounding box center [98, 57] width 67 height 15
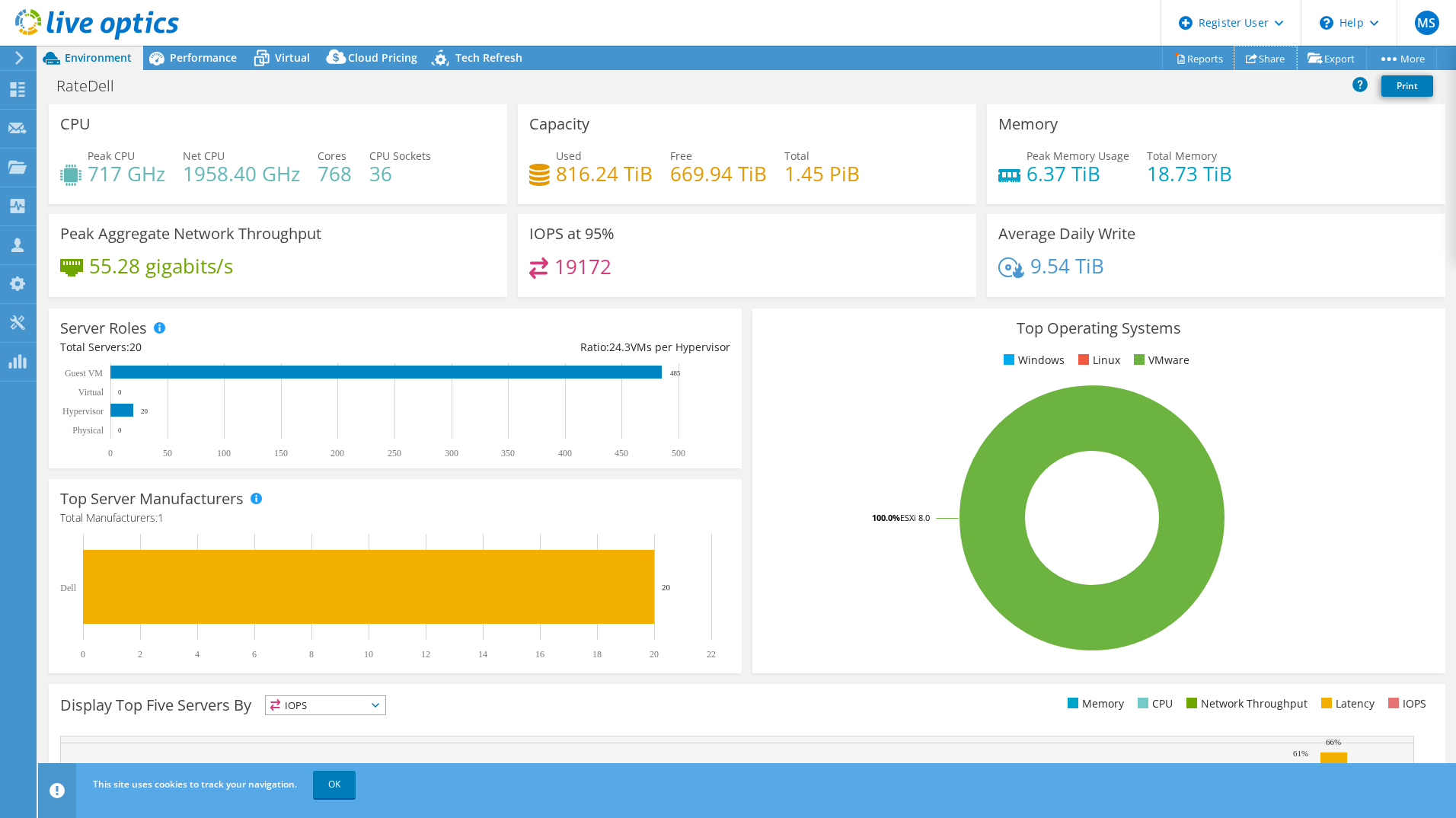
click at [1273, 58] on link "Share" at bounding box center [1266, 58] width 62 height 24
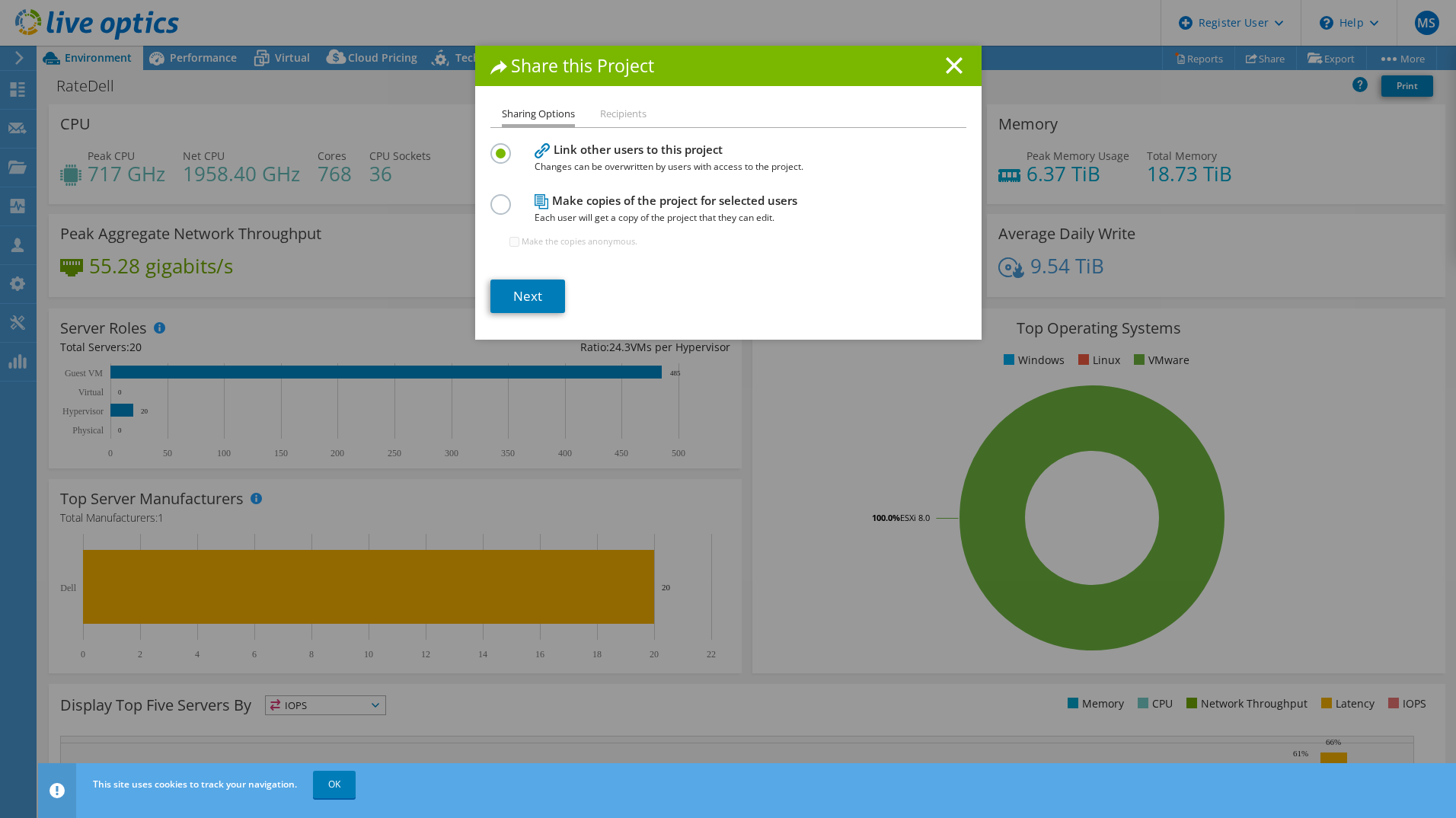
click at [623, 116] on li "Recipients" at bounding box center [624, 114] width 46 height 19
click at [521, 297] on link "Next" at bounding box center [527, 296] width 75 height 33
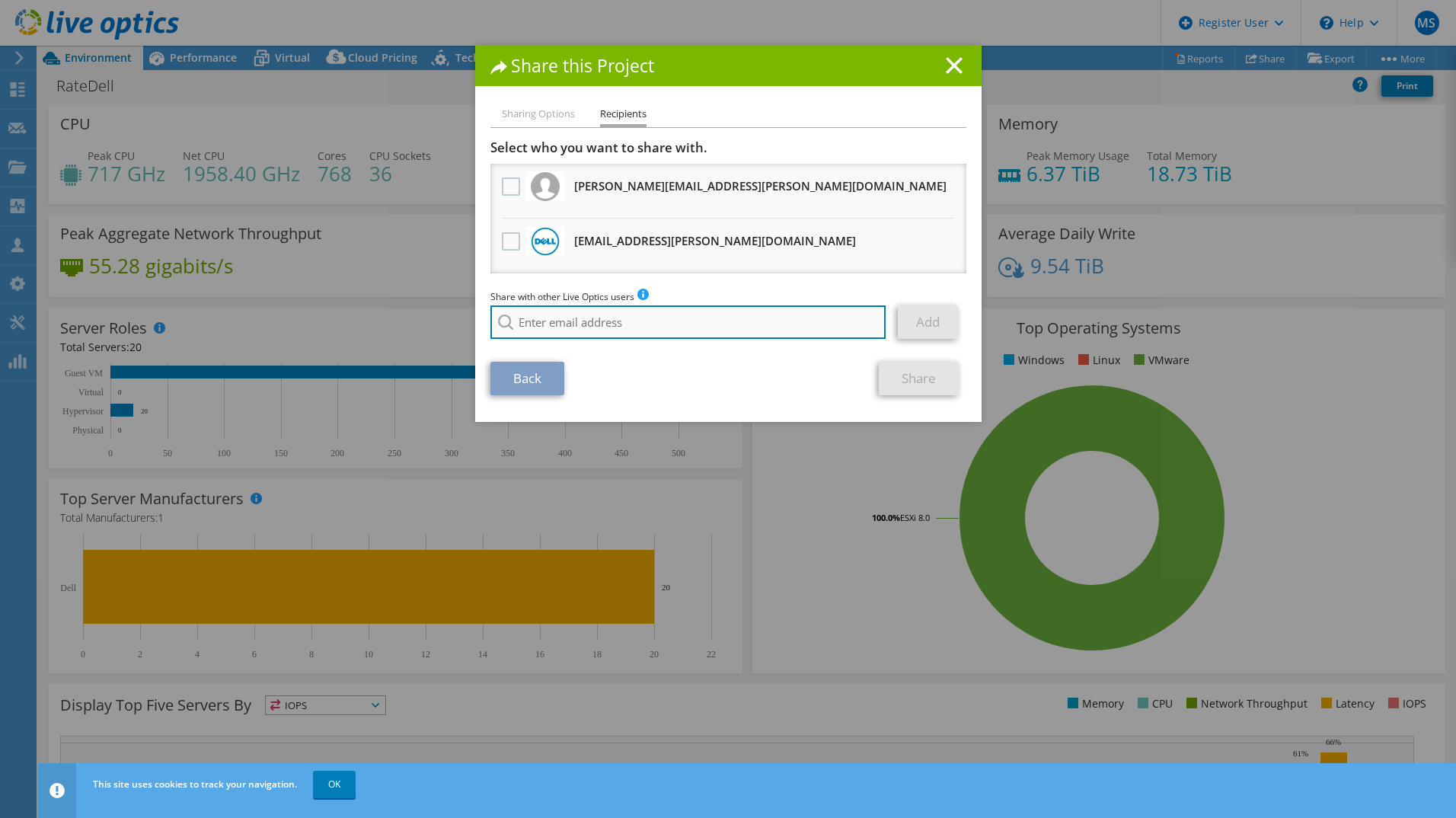
click at [577, 309] on input "search" at bounding box center [688, 321] width 396 height 33
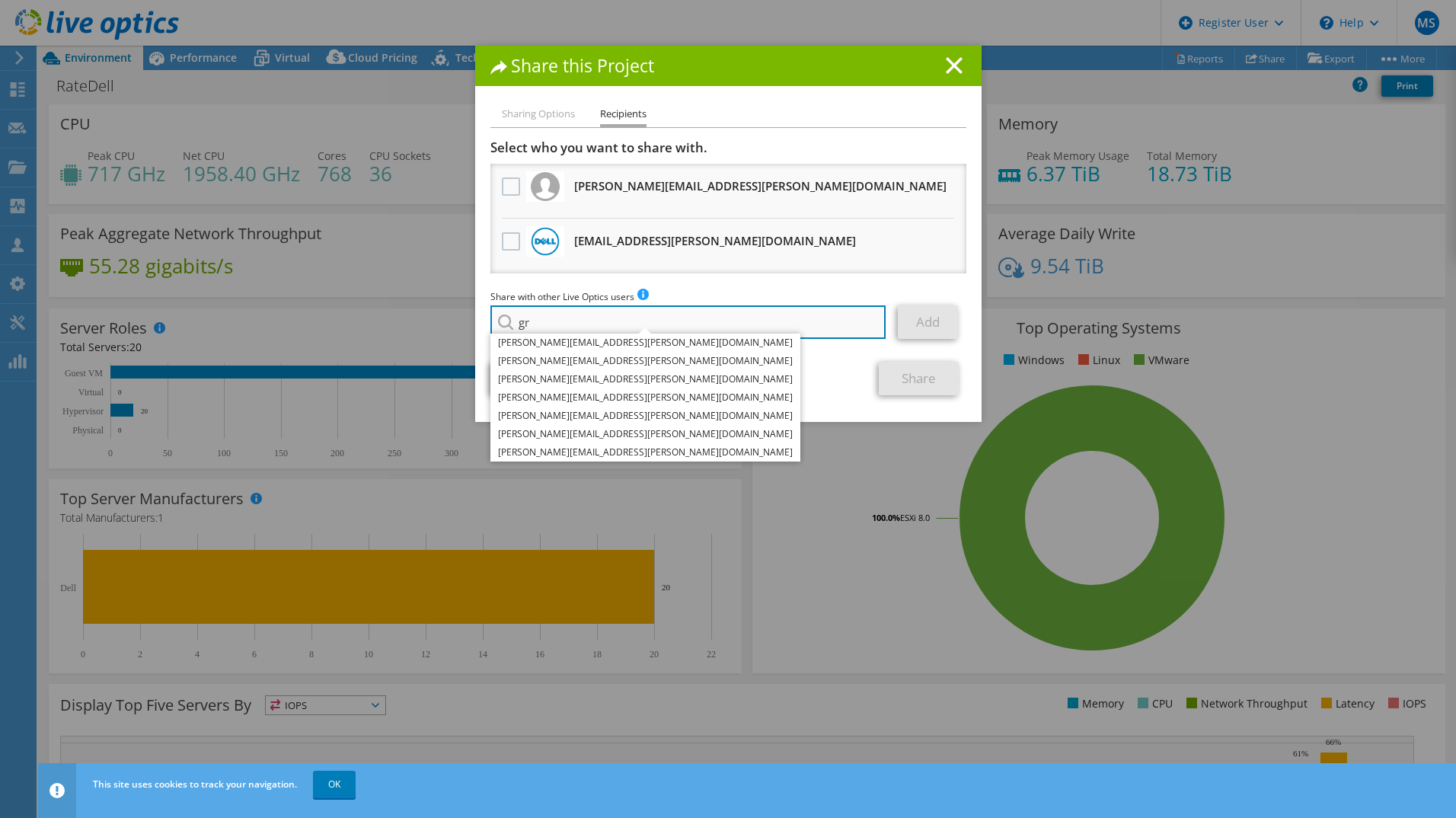
type input "g"
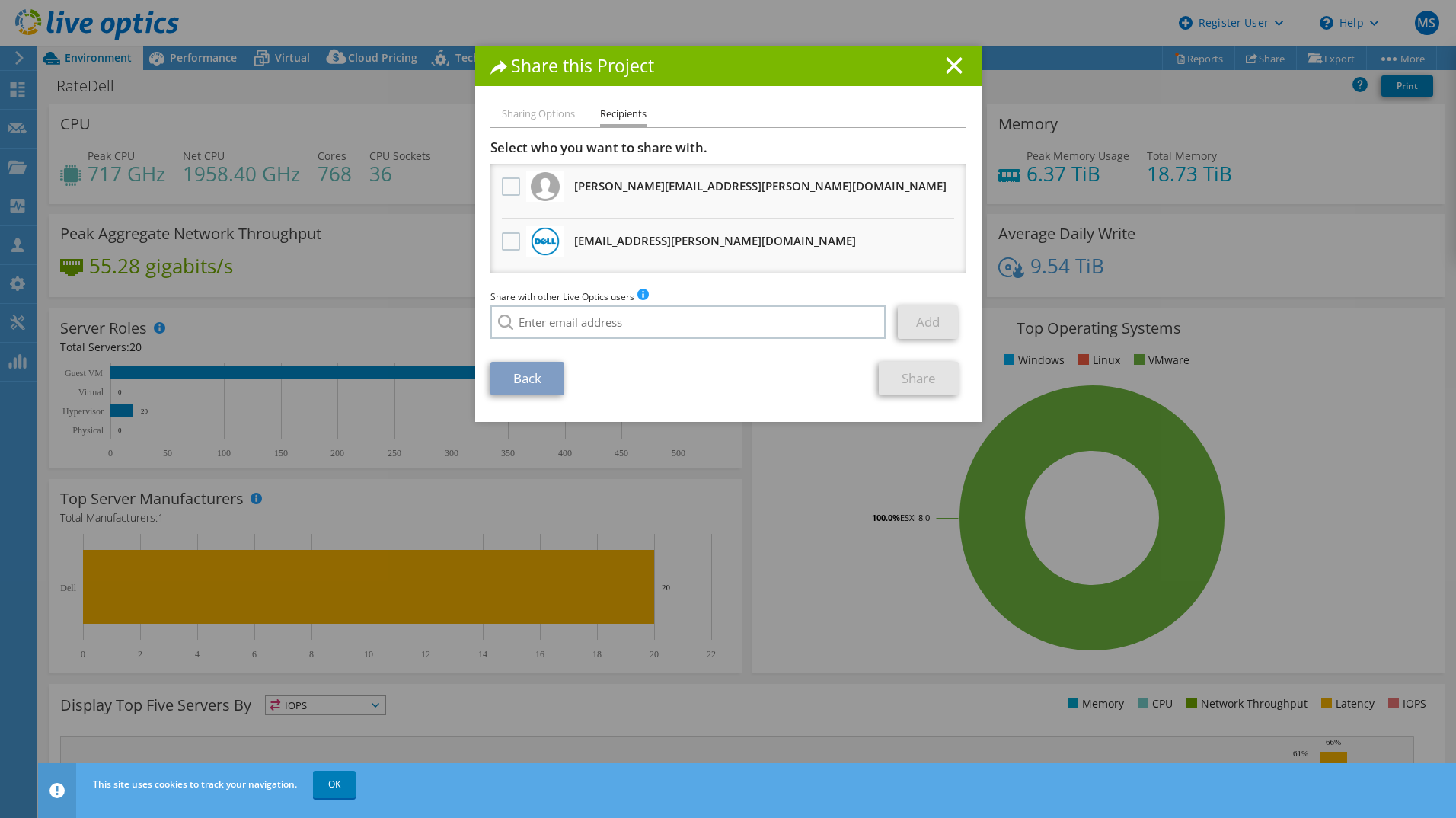
drag, startPoint x: 1424, startPoint y: 456, endPoint x: 1373, endPoint y: 429, distance: 57.7
click at [1424, 456] on div "Share this Project Sharing Options Recipients Link other users to this project …" at bounding box center [728, 409] width 1456 height 727
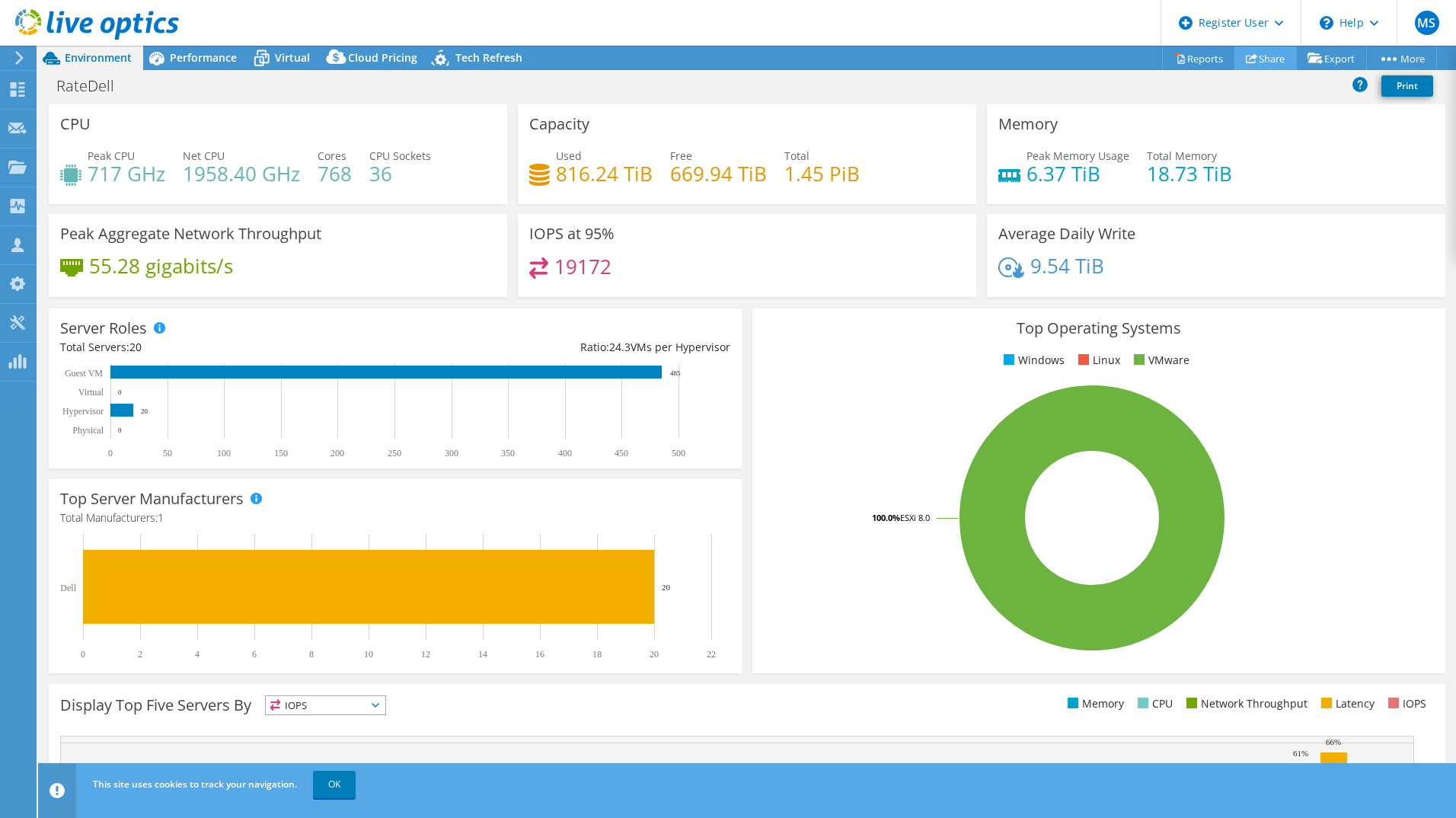
click at [1253, 63] on link "Share" at bounding box center [1266, 58] width 62 height 24
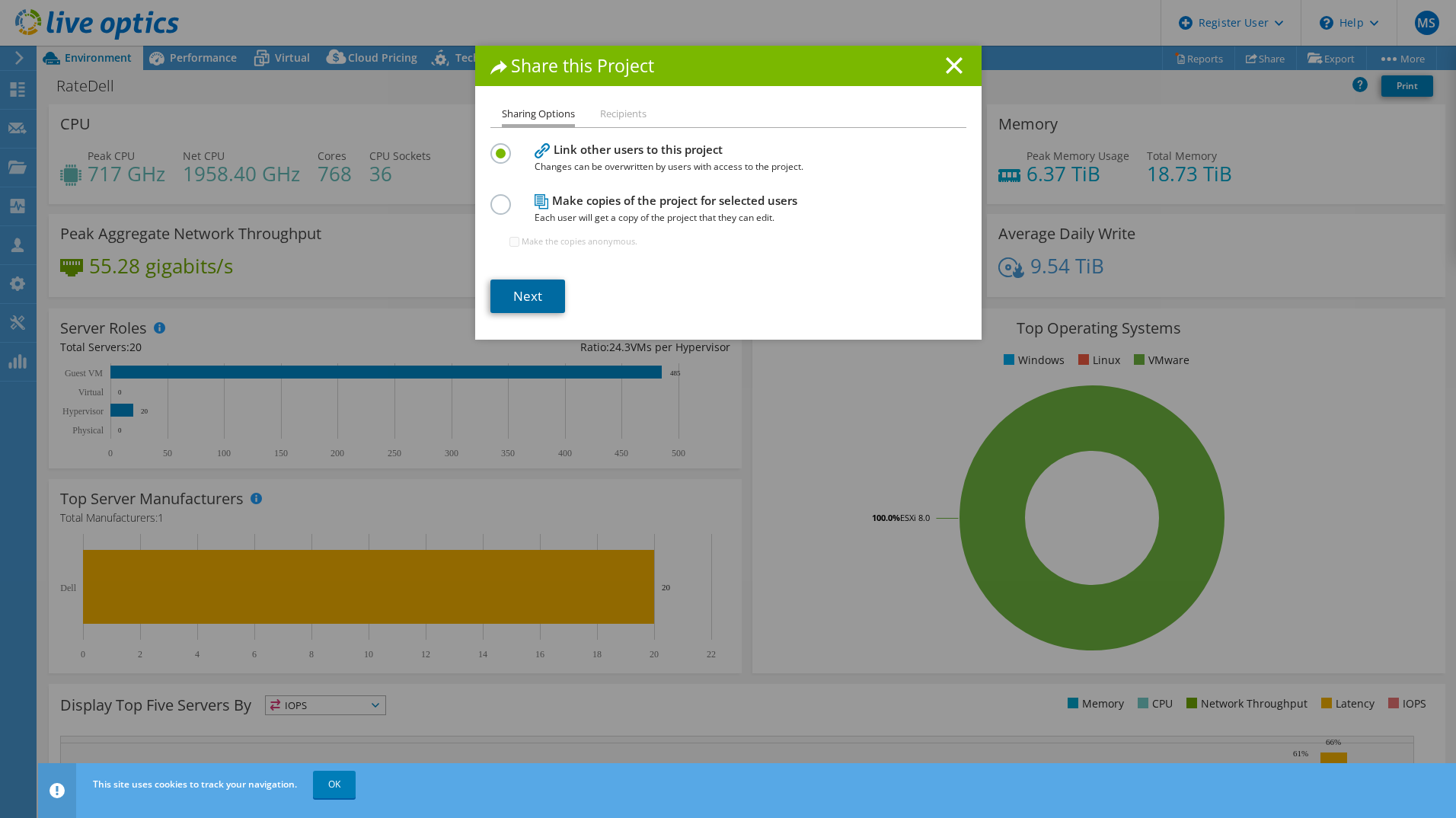
click at [540, 289] on link "Next" at bounding box center [527, 296] width 75 height 33
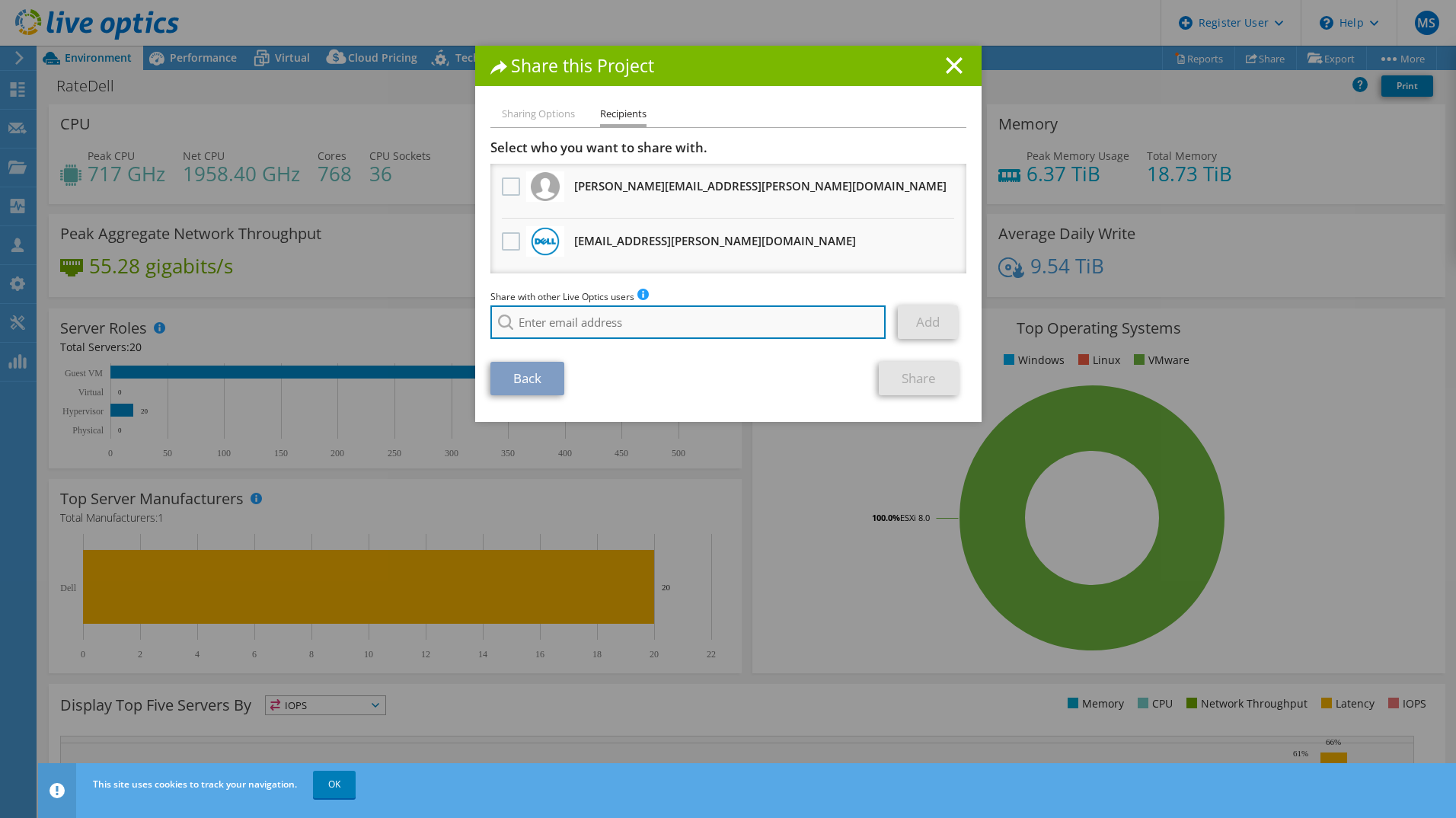
click at [627, 335] on input "search" at bounding box center [688, 321] width 396 height 33
paste input "[EMAIL_ADDRESS][DOMAIN_NAME]"
type input "[EMAIL_ADDRESS][DOMAIN_NAME]"
drag, startPoint x: 650, startPoint y: 348, endPoint x: 896, endPoint y: 357, distance: 246.2
click at [650, 347] on li "[EMAIL_ADDRESS][DOMAIN_NAME]" at bounding box center [577, 343] width 175 height 19
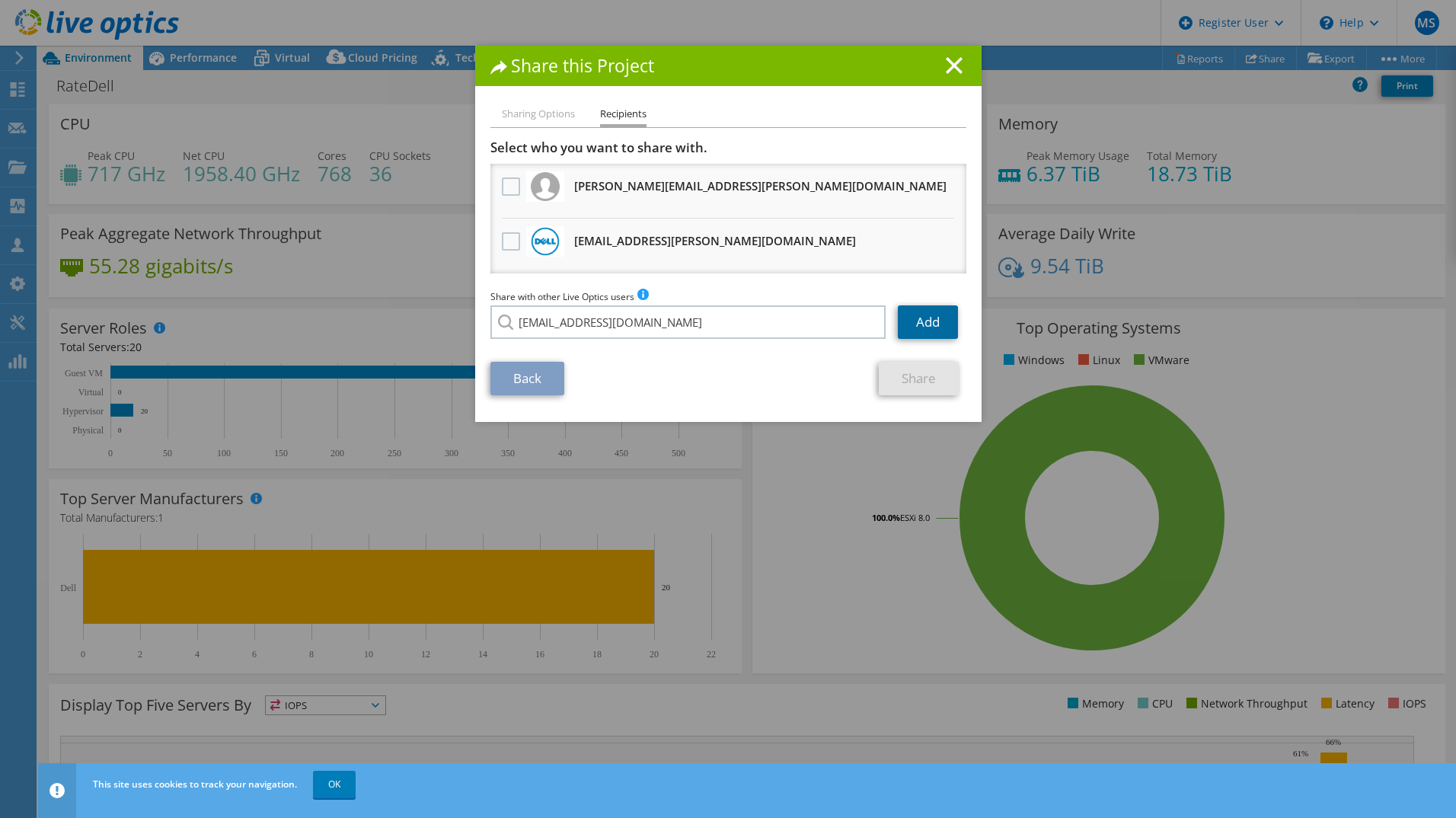
click at [910, 310] on link "Add" at bounding box center [928, 321] width 60 height 33
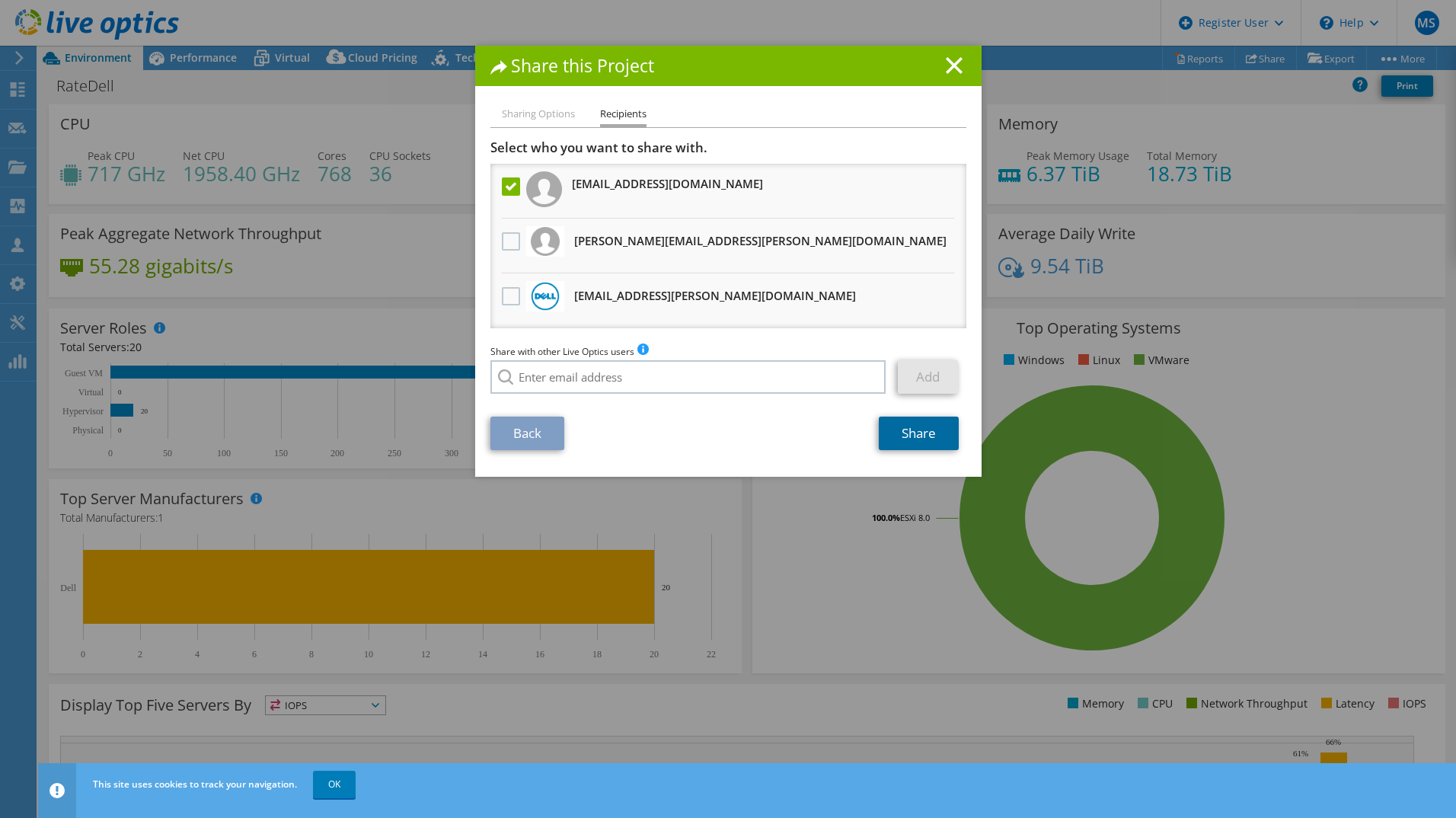
click at [914, 439] on link "Share" at bounding box center [919, 433] width 80 height 33
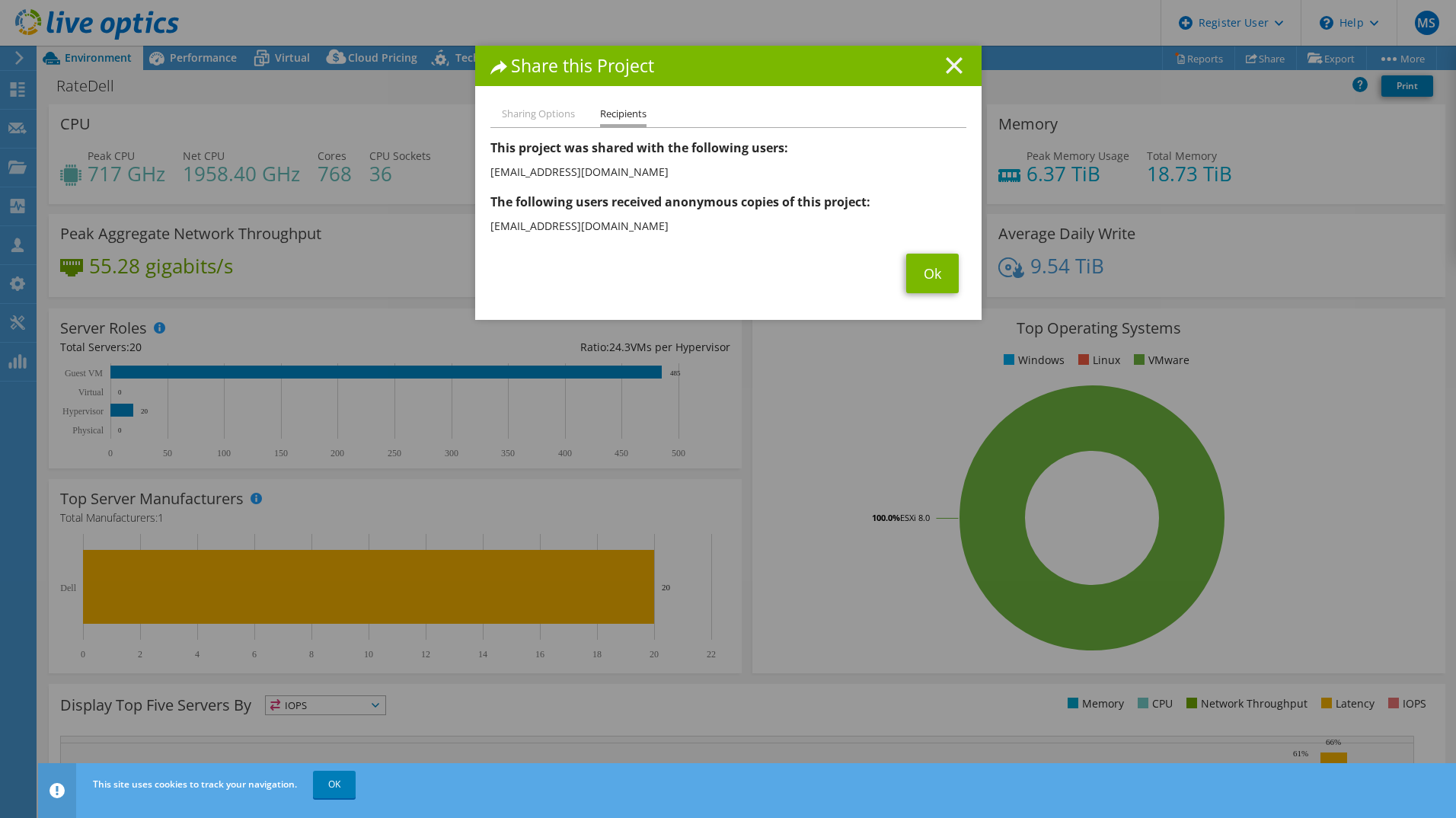
click at [946, 59] on icon at bounding box center [954, 66] width 17 height 17
